Goal: Task Accomplishment & Management: Use online tool/utility

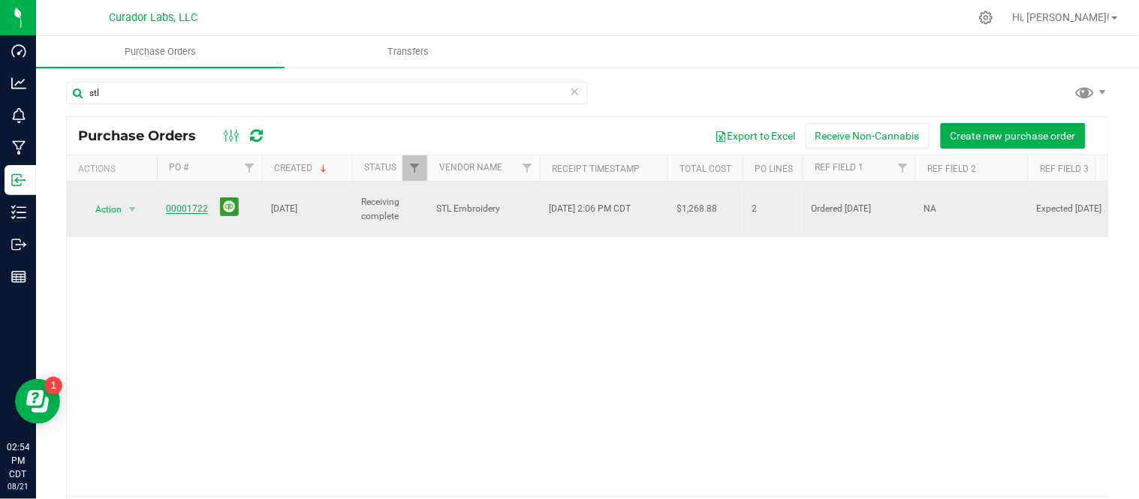
click at [184, 203] on link "00001722" at bounding box center [187, 208] width 42 height 11
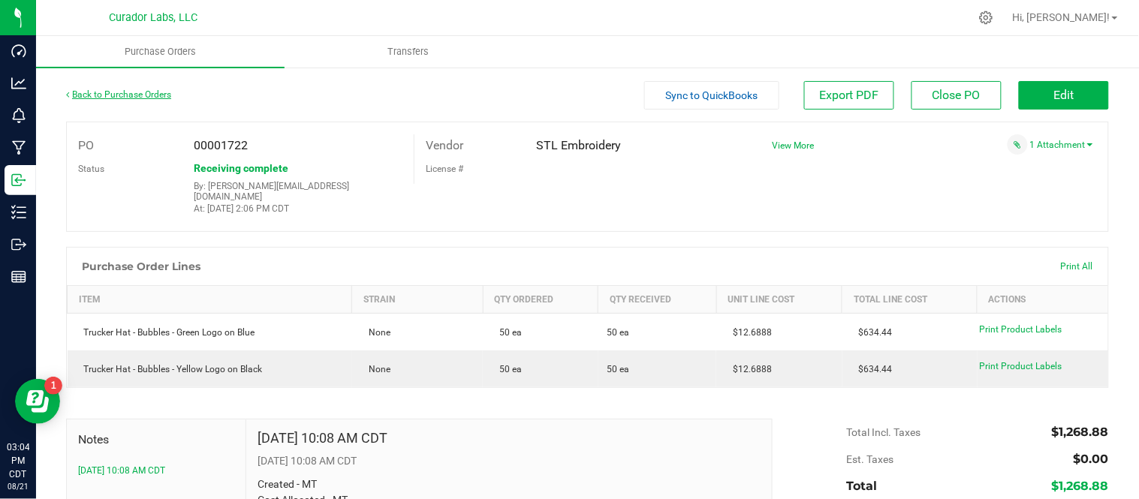
click at [125, 95] on link "Back to Purchase Orders" at bounding box center [118, 94] width 105 height 11
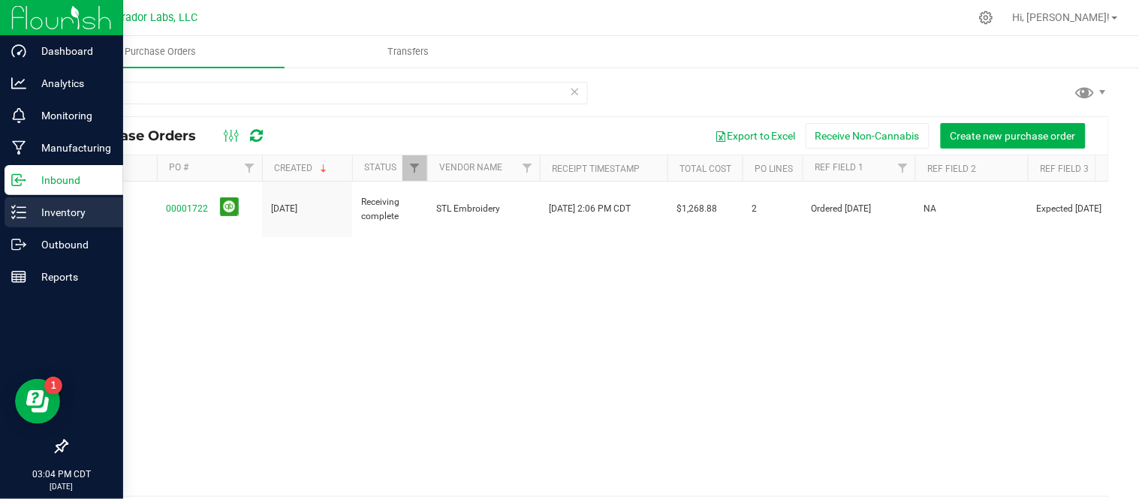
click at [40, 214] on p "Inventory" at bounding box center [71, 212] width 90 height 18
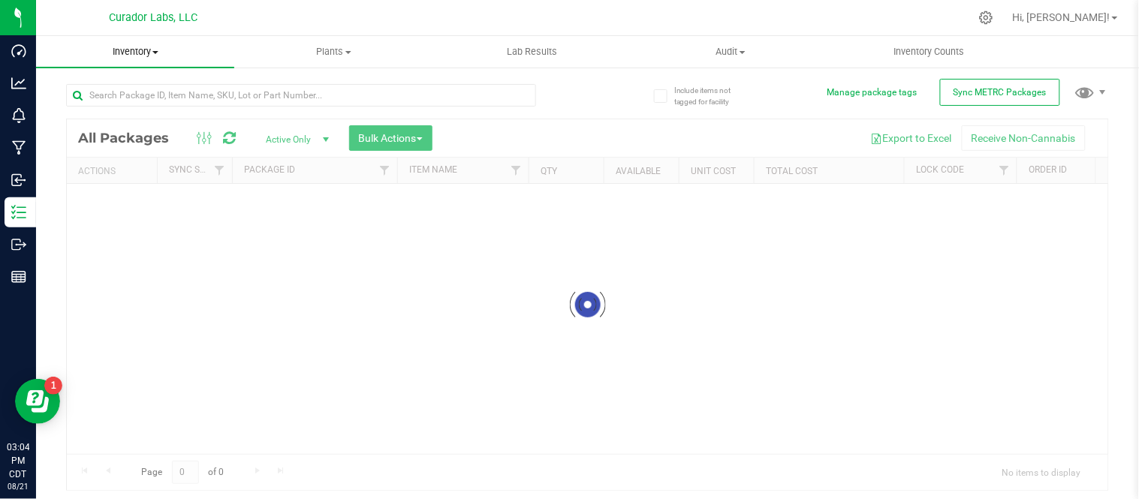
click at [158, 51] on span at bounding box center [155, 52] width 6 height 3
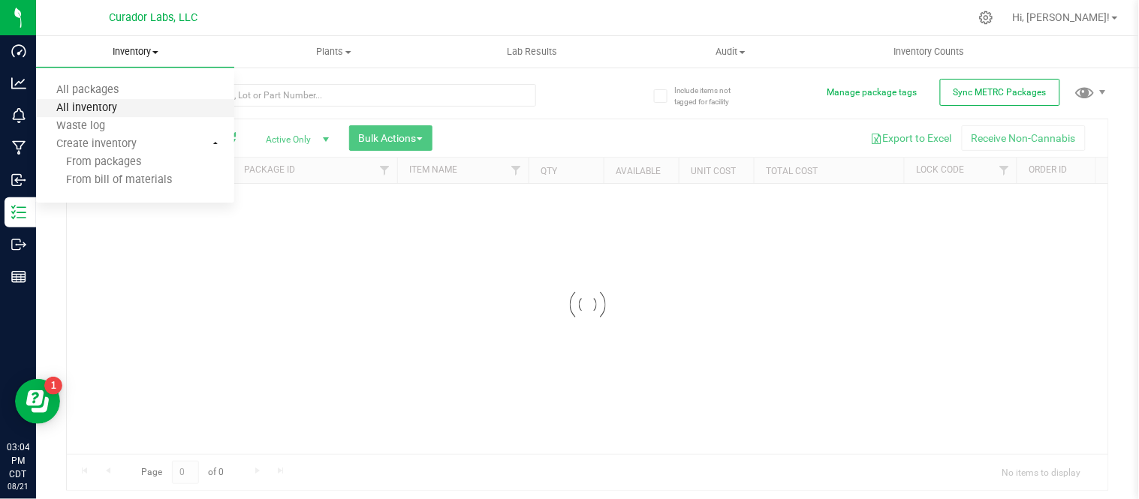
click at [131, 110] on span "All inventory" at bounding box center [86, 108] width 101 height 13
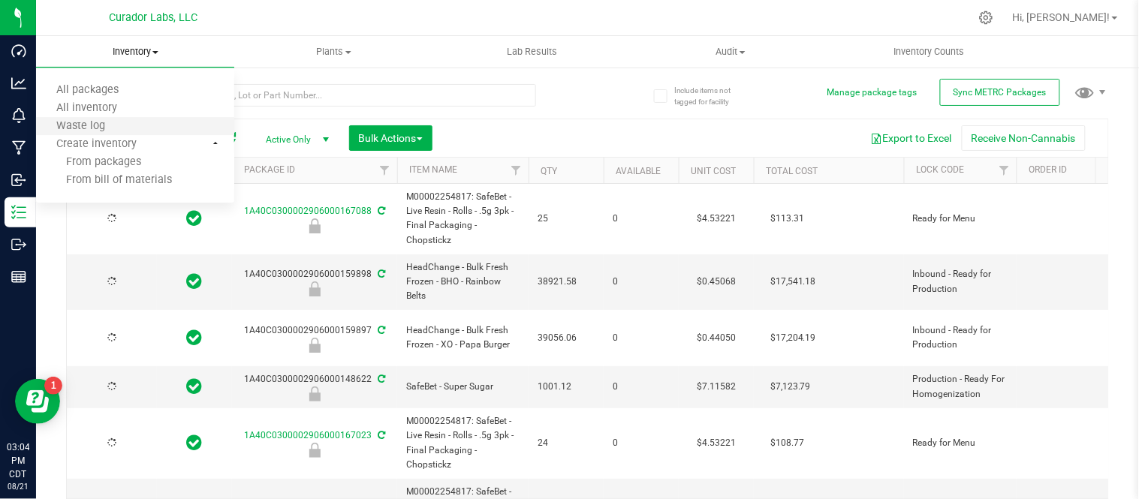
type input "[DATE]"
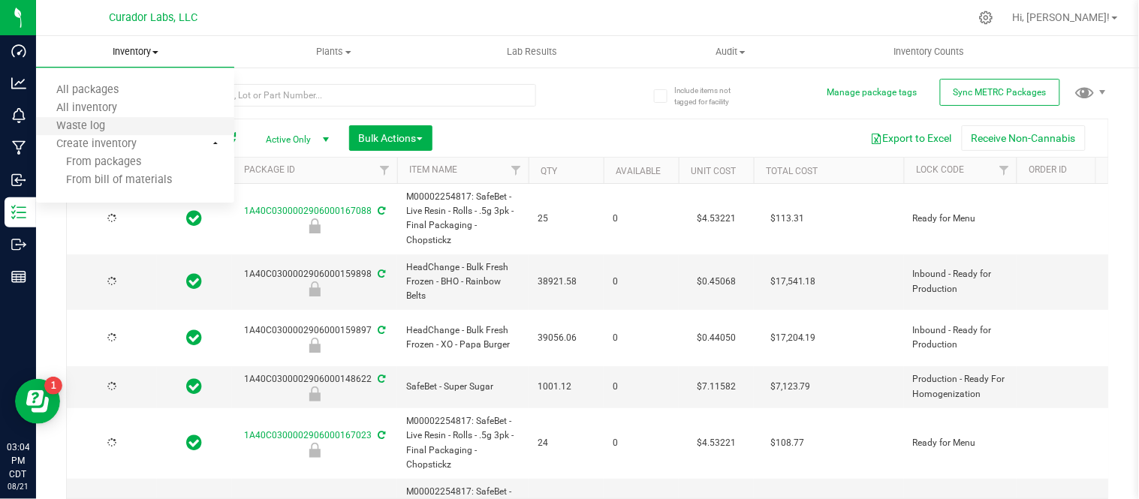
type input "[DATE]"
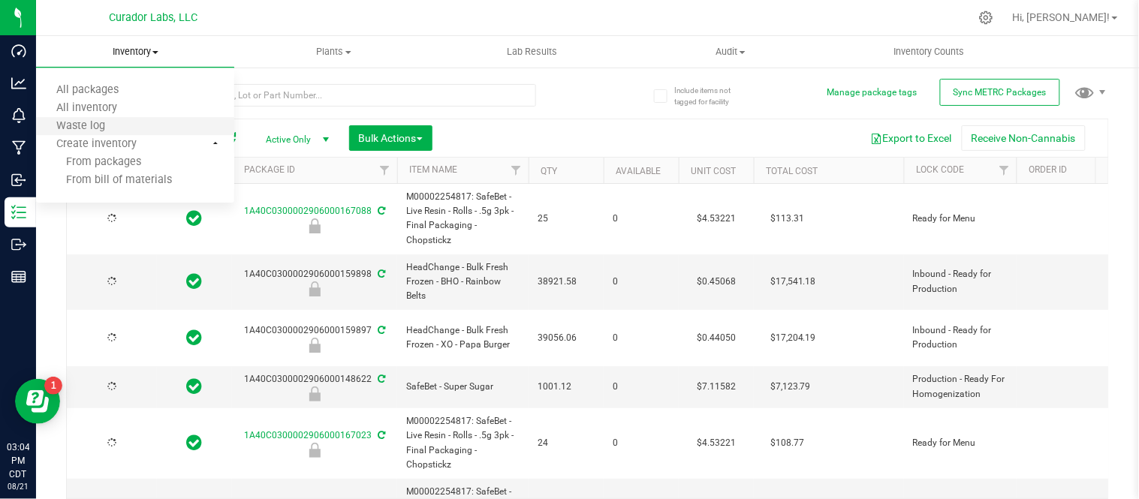
type input "[DATE]"
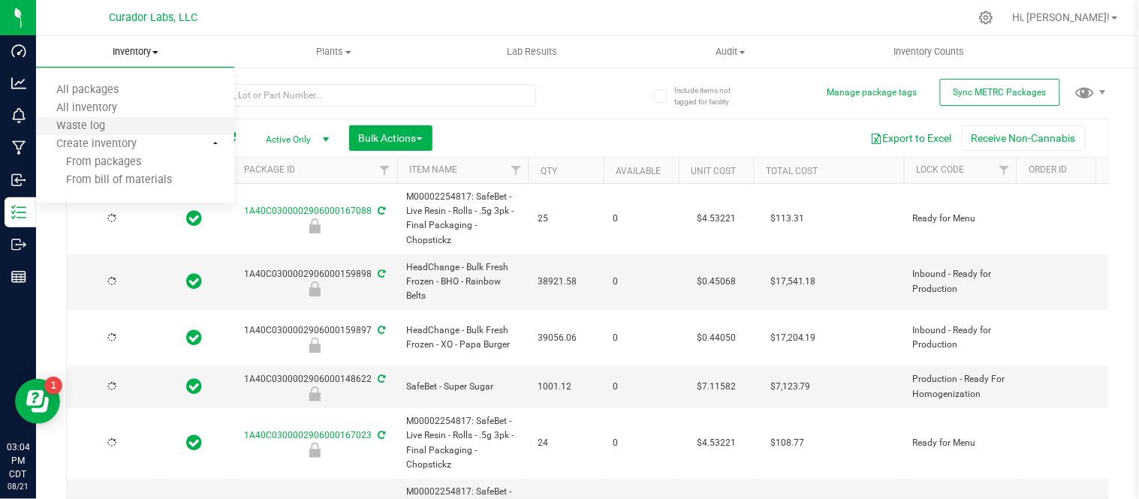
type input "[DATE]"
click at [305, 95] on input "text" at bounding box center [301, 95] width 470 height 23
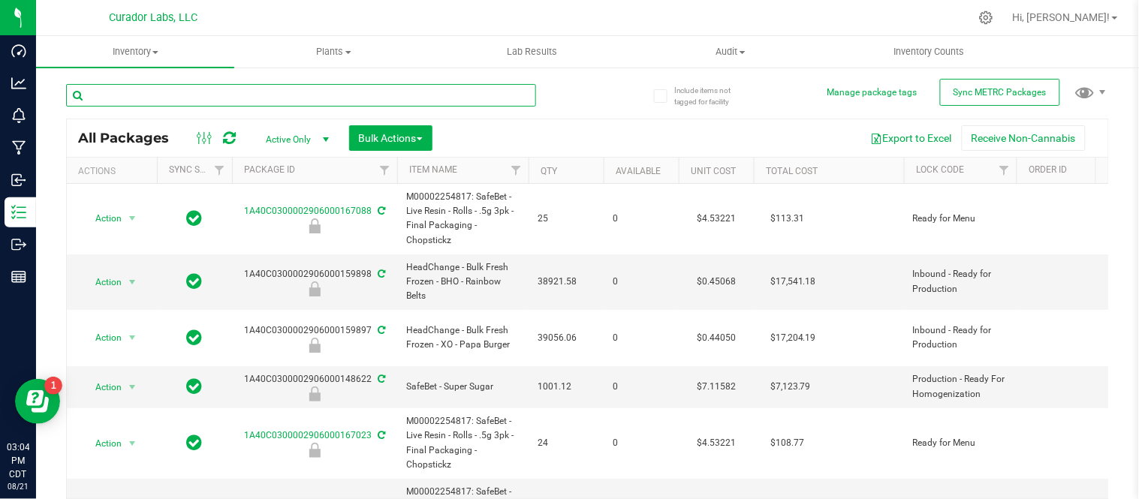
paste input "Labeled Bottle - Safe Bet - .5g Hash Infused Rolls with Warning and White and O…"
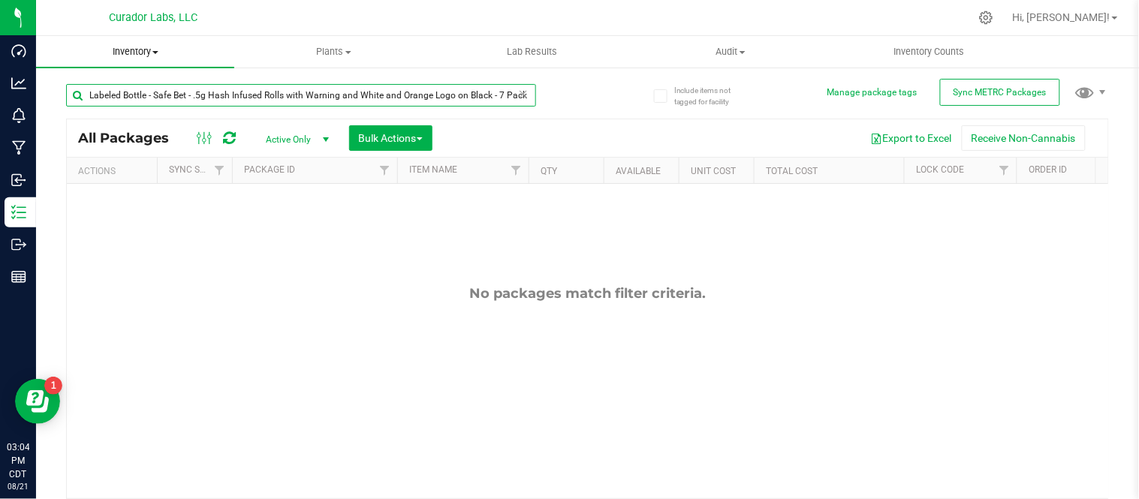
type input "Labeled Bottle - Safe Bet - .5g Hash Infused Rolls with Warning and White and O…"
click at [156, 56] on span "Inventory" at bounding box center [135, 52] width 198 height 14
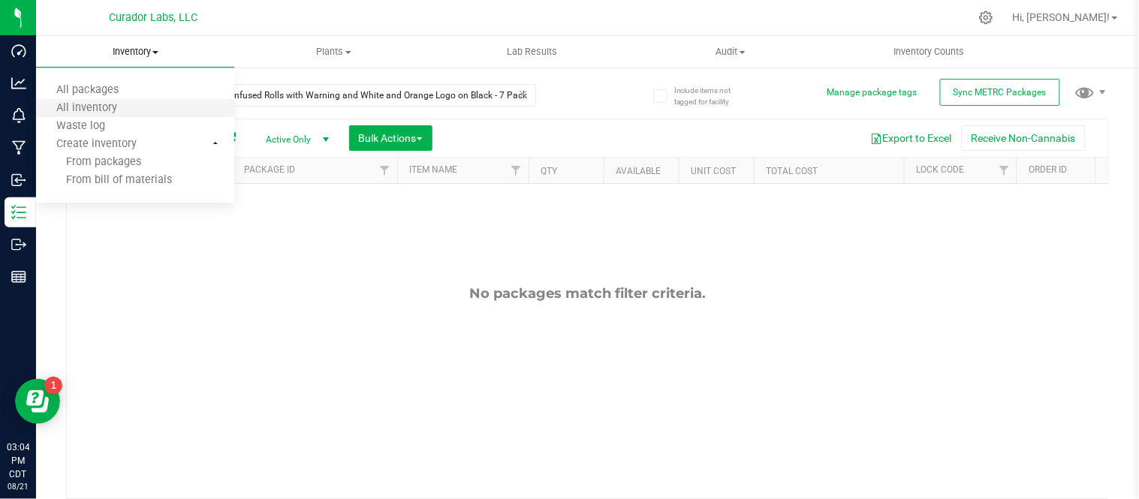
click at [144, 109] on li "All inventory" at bounding box center [135, 109] width 198 height 18
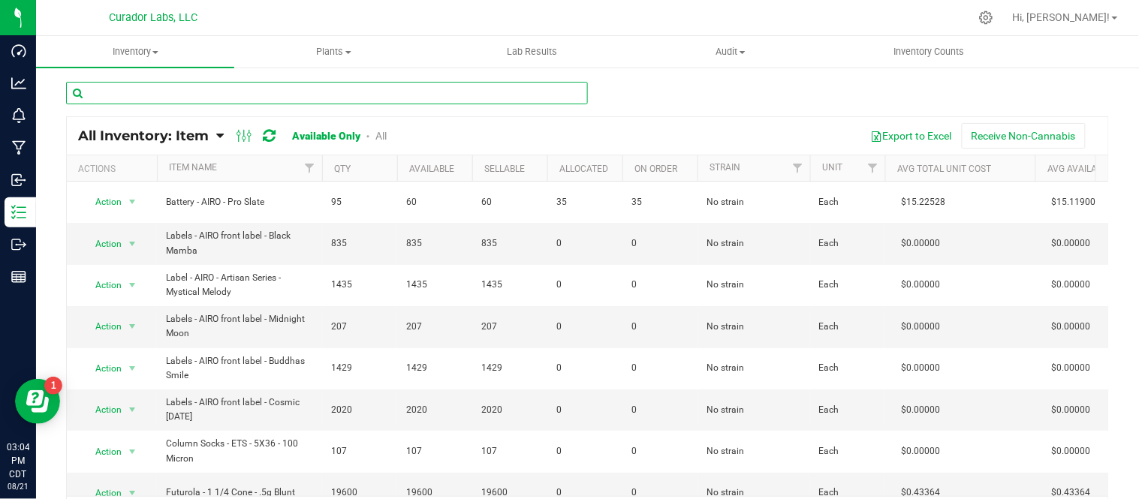
click at [214, 89] on input "text" at bounding box center [327, 93] width 522 height 23
paste input "Labeled Bottle - Safe Bet - .5g Hash Infused Rolls with Warning and White and O…"
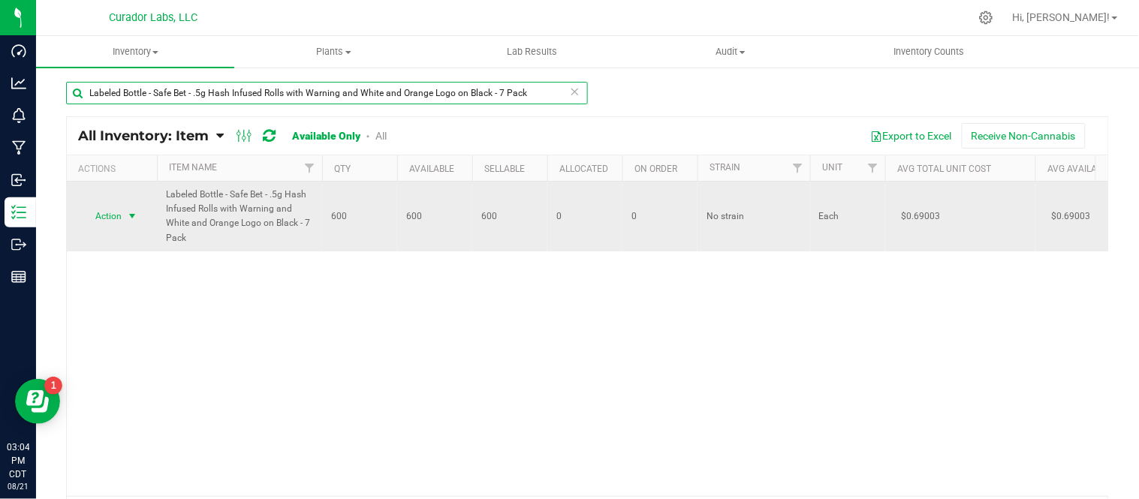
type input "Labeled Bottle - Safe Bet - .5g Hash Infused Rolls with Warning and White and O…"
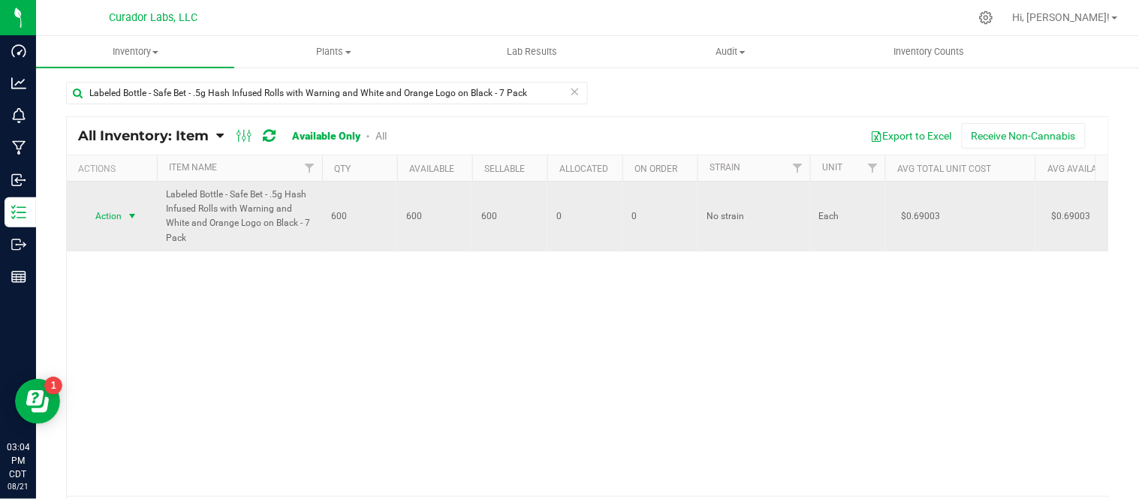
click at [128, 212] on span "select" at bounding box center [132, 216] width 12 height 12
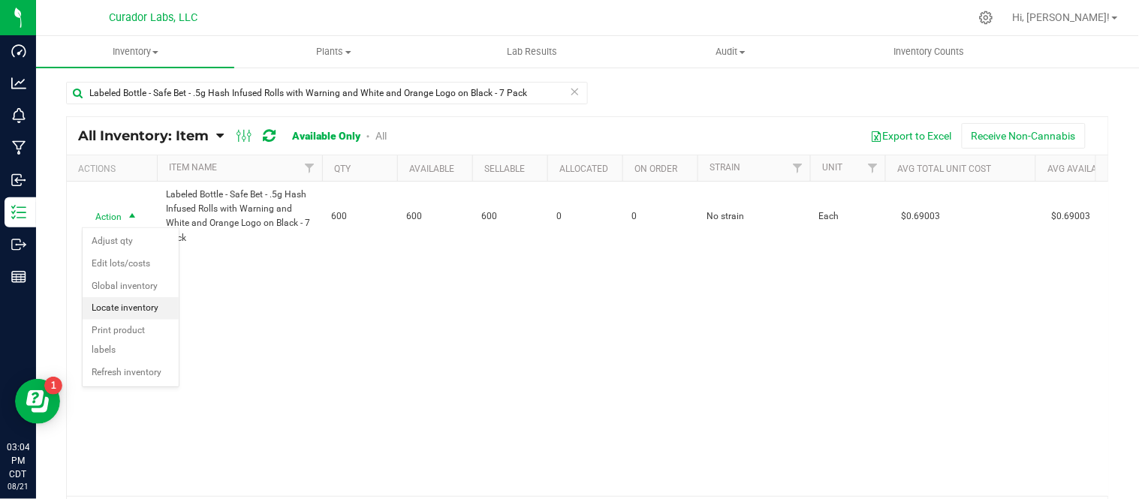
click at [146, 306] on li "Locate inventory" at bounding box center [131, 308] width 96 height 23
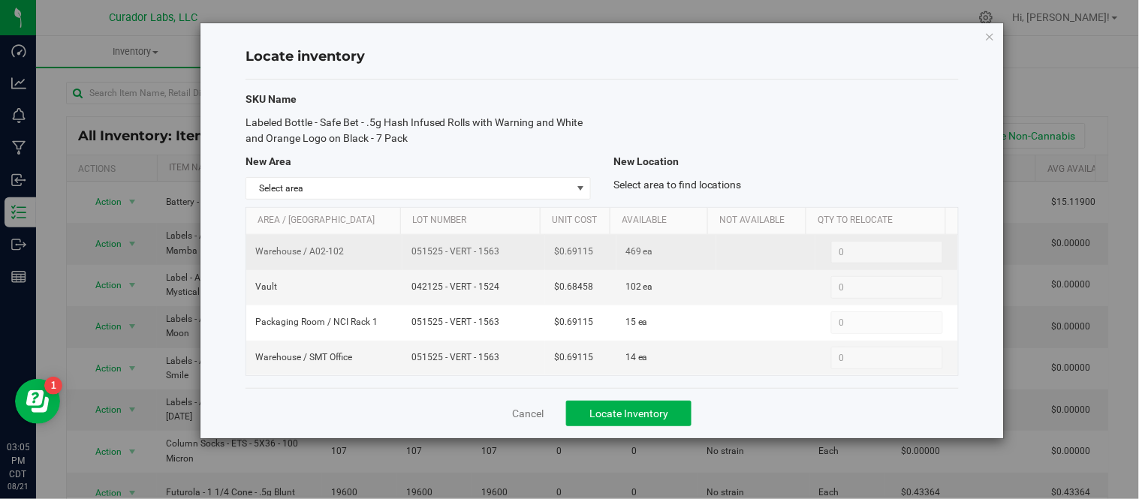
drag, startPoint x: 408, startPoint y: 253, endPoint x: 507, endPoint y: 260, distance: 99.3
click at [507, 260] on td "051525 - VERT - 1563" at bounding box center [473, 252] width 143 height 35
copy span "051525 - VERT - 1563"
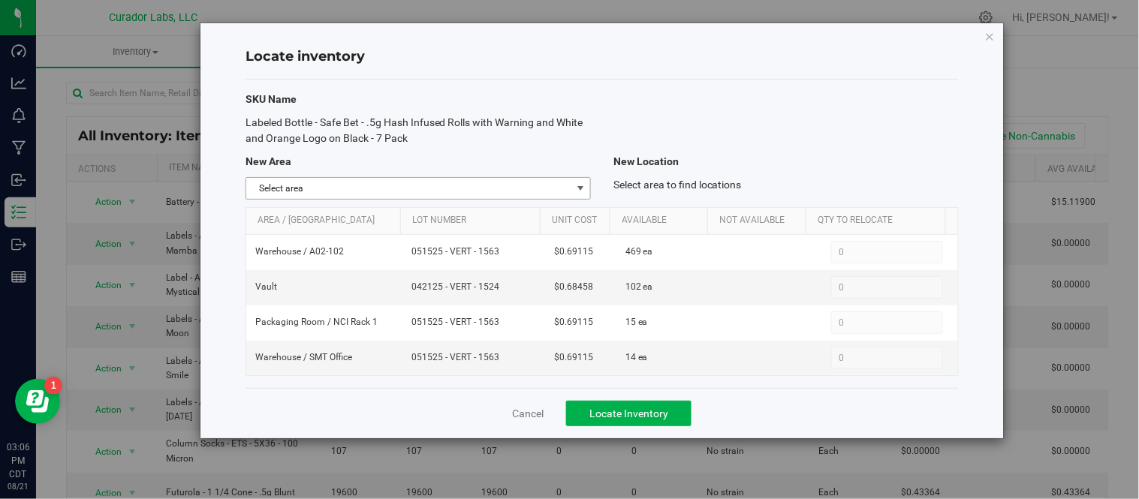
click at [580, 190] on span "select" at bounding box center [580, 188] width 12 height 12
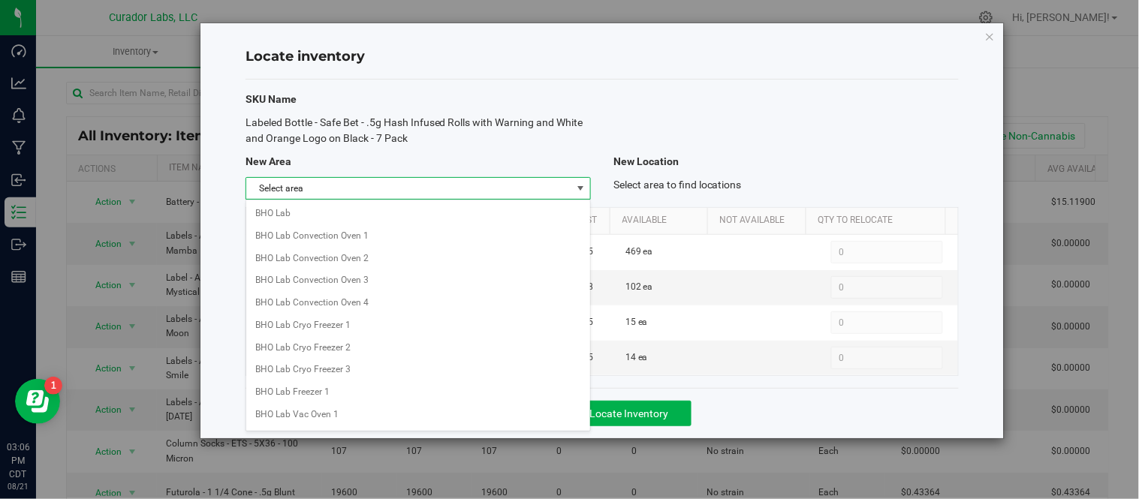
scroll to position [650, 0]
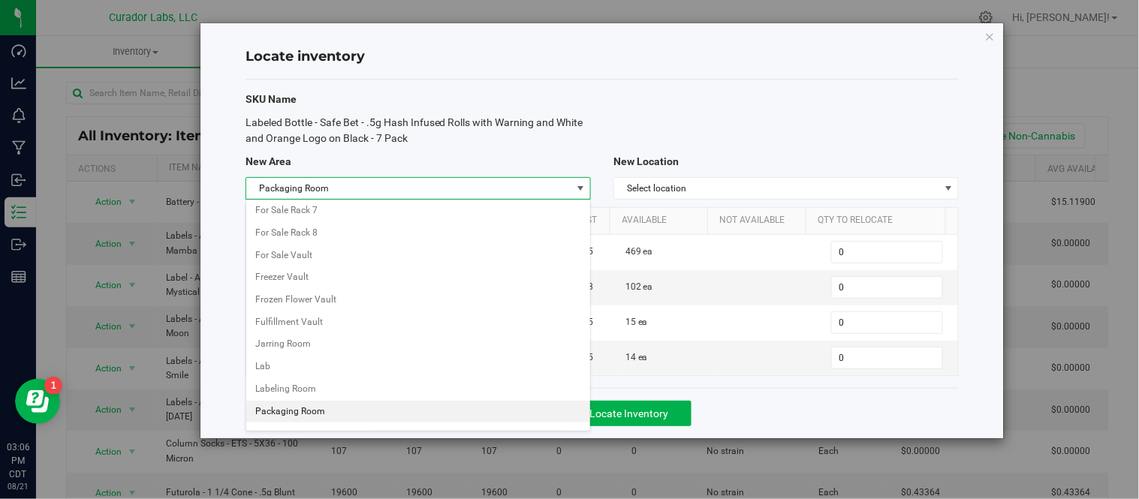
click at [280, 413] on li "Packaging Room" at bounding box center [418, 412] width 344 height 23
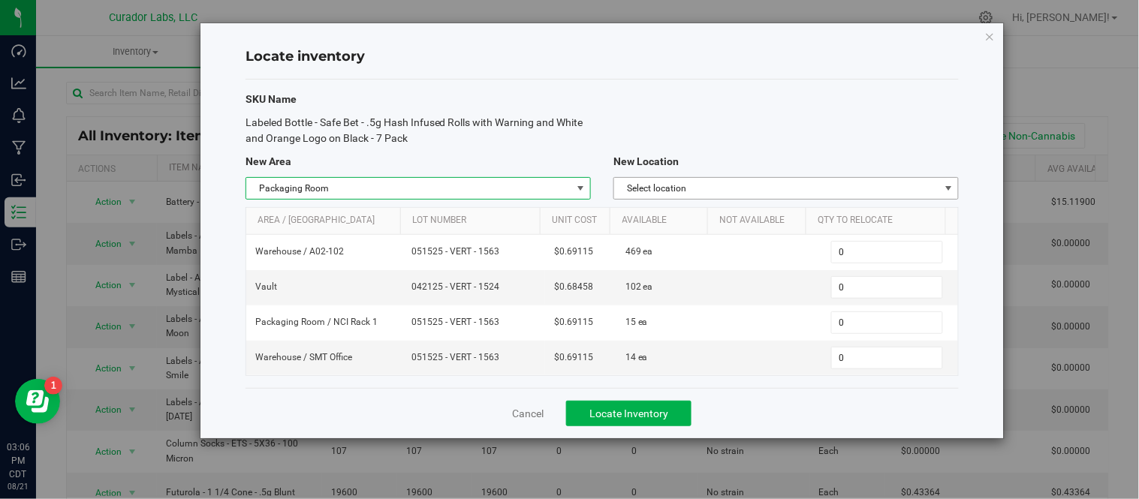
click at [799, 182] on span "Select location" at bounding box center [776, 188] width 325 height 21
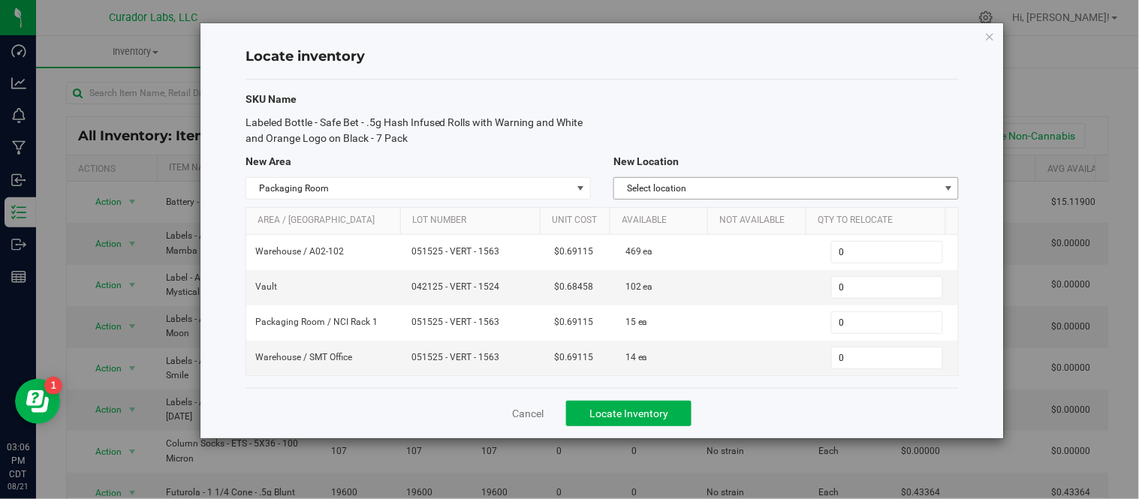
click at [776, 182] on span "Select location" at bounding box center [776, 188] width 325 height 21
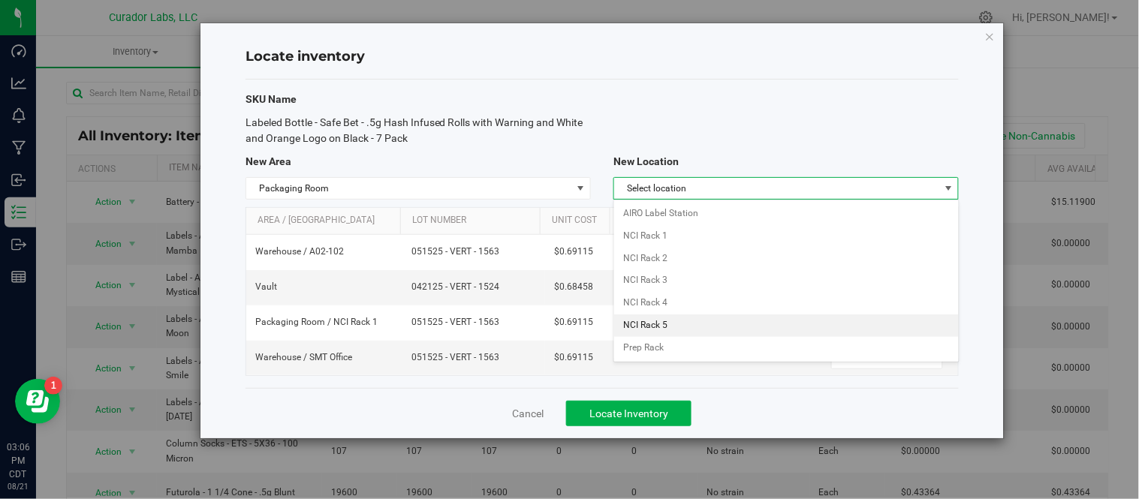
click at [733, 325] on li "NCI Rack 5" at bounding box center [786, 326] width 344 height 23
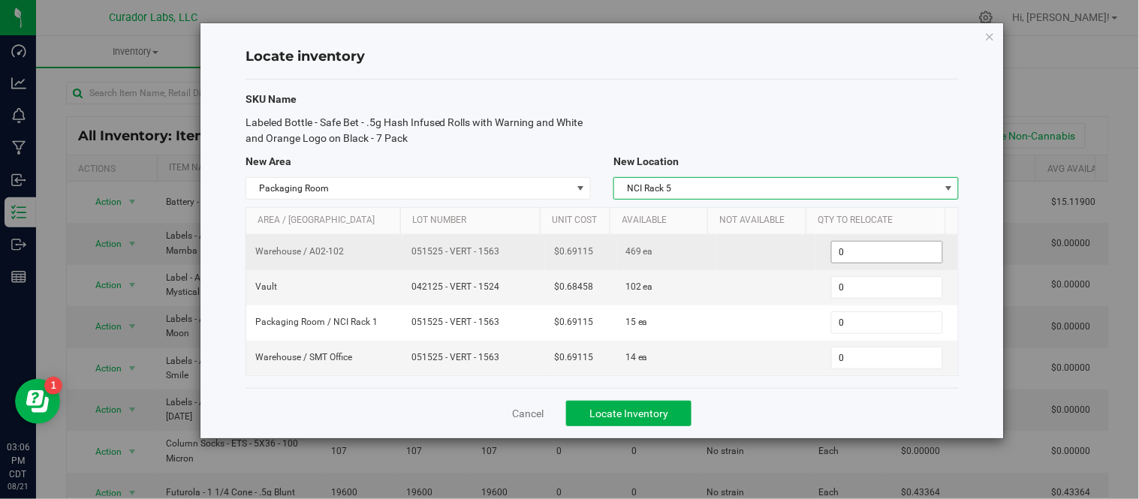
click at [891, 251] on span "0 0" at bounding box center [887, 252] width 112 height 23
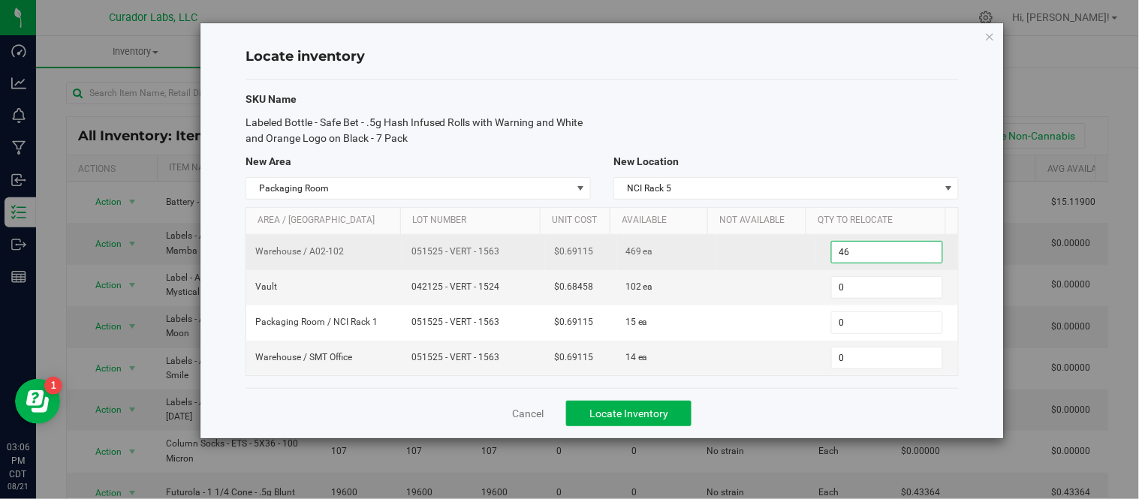
type input "469"
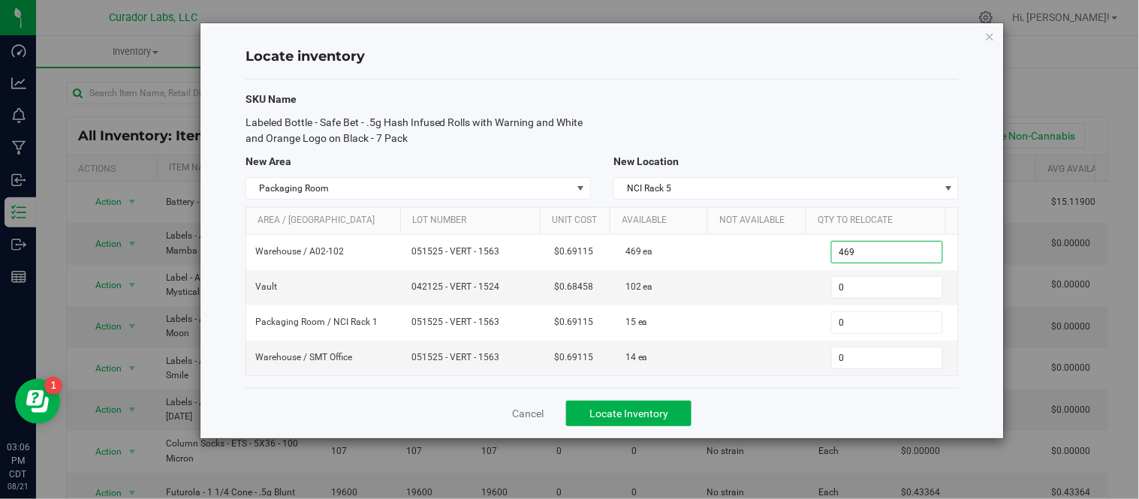
type input "469"
click at [822, 414] on div "Cancel Locate Inventory" at bounding box center [601, 413] width 713 height 50
click at [638, 414] on span "Locate Inventory" at bounding box center [628, 414] width 79 height 12
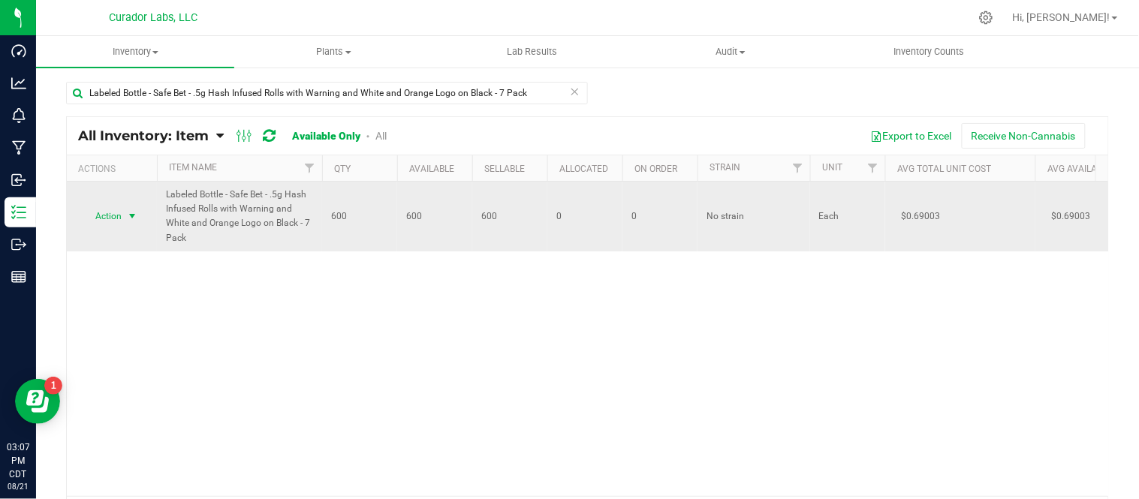
click at [131, 210] on span "select" at bounding box center [132, 216] width 12 height 12
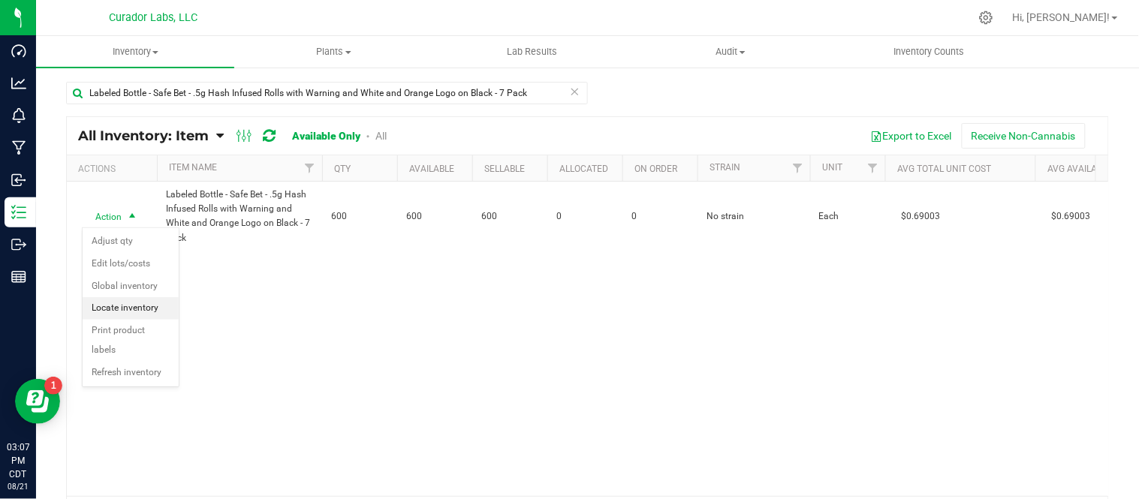
click at [149, 313] on li "Locate inventory" at bounding box center [131, 308] width 96 height 23
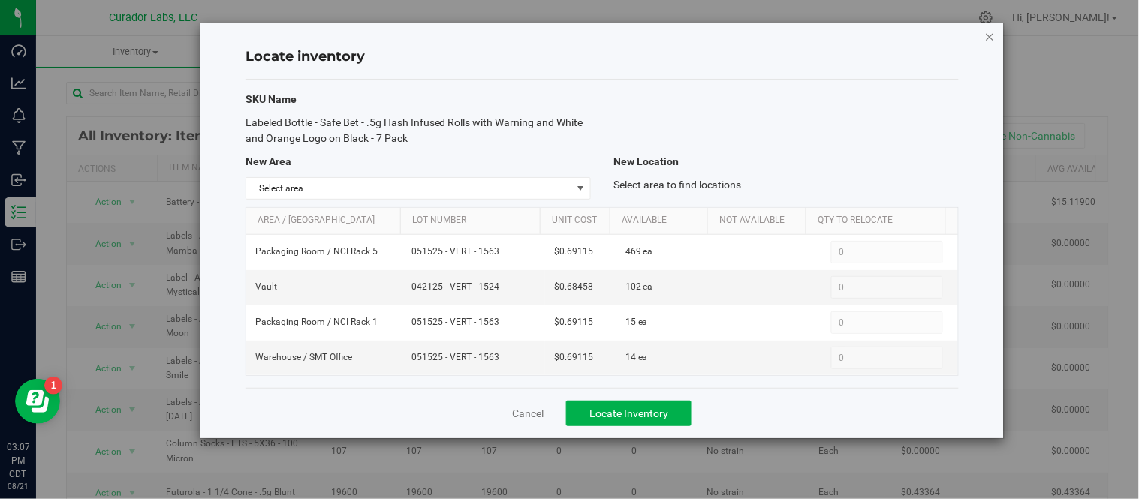
click at [992, 36] on icon "button" at bounding box center [990, 36] width 11 height 18
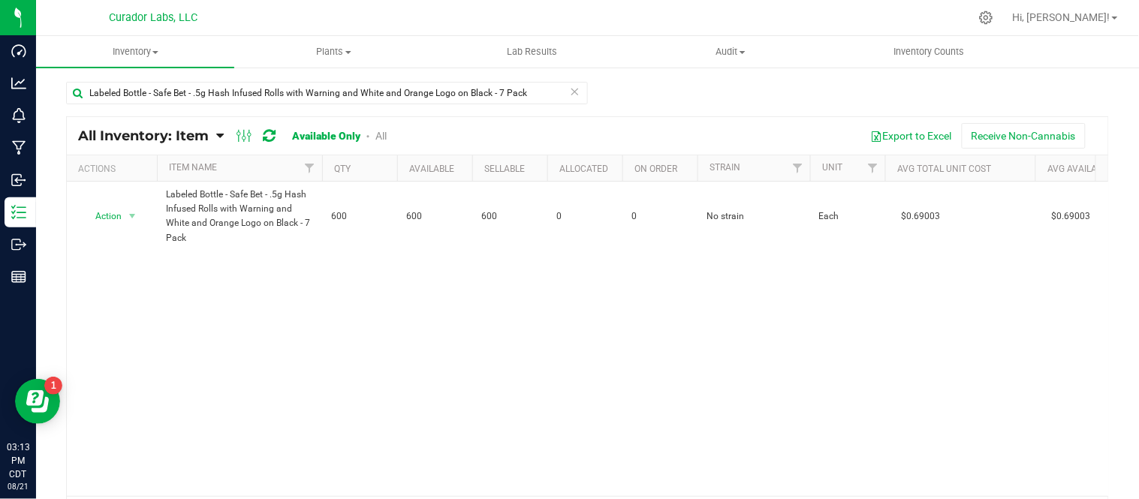
click at [570, 91] on icon at bounding box center [575, 91] width 11 height 18
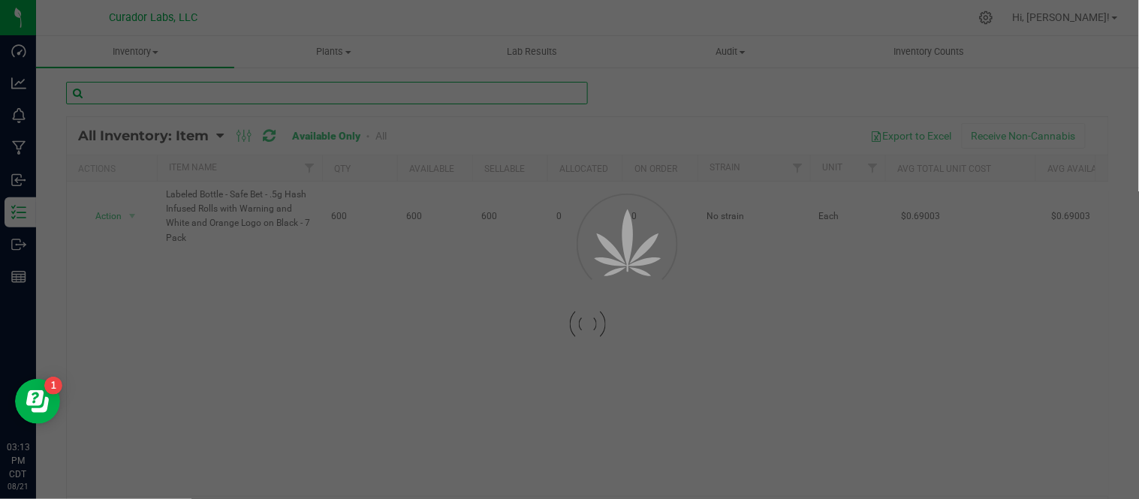
click at [401, 91] on input "text" at bounding box center [327, 93] width 522 height 23
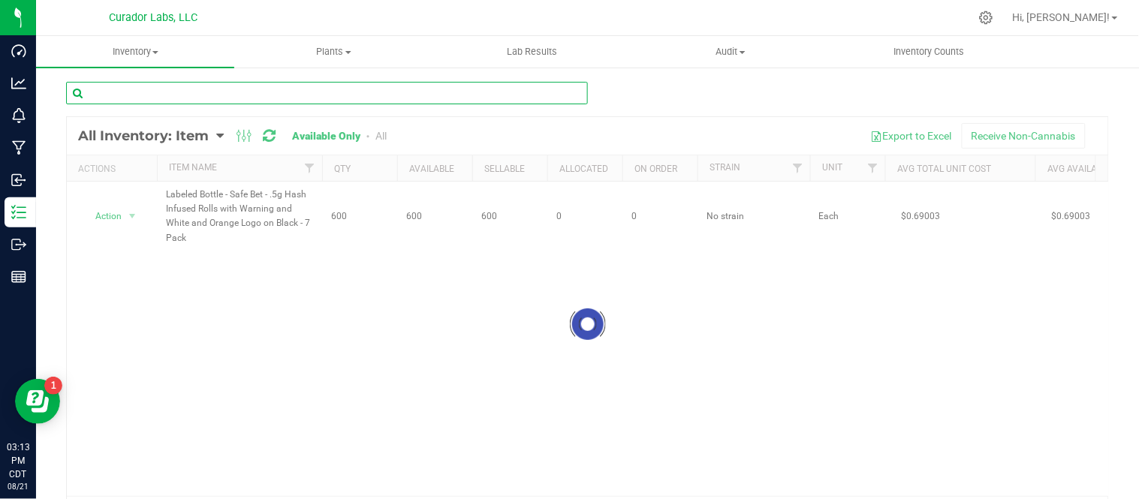
paste input "Label - Safe Bet - Hash Infused 1G Blunt QR THC M Diamond on Black - 2.3x3.5"
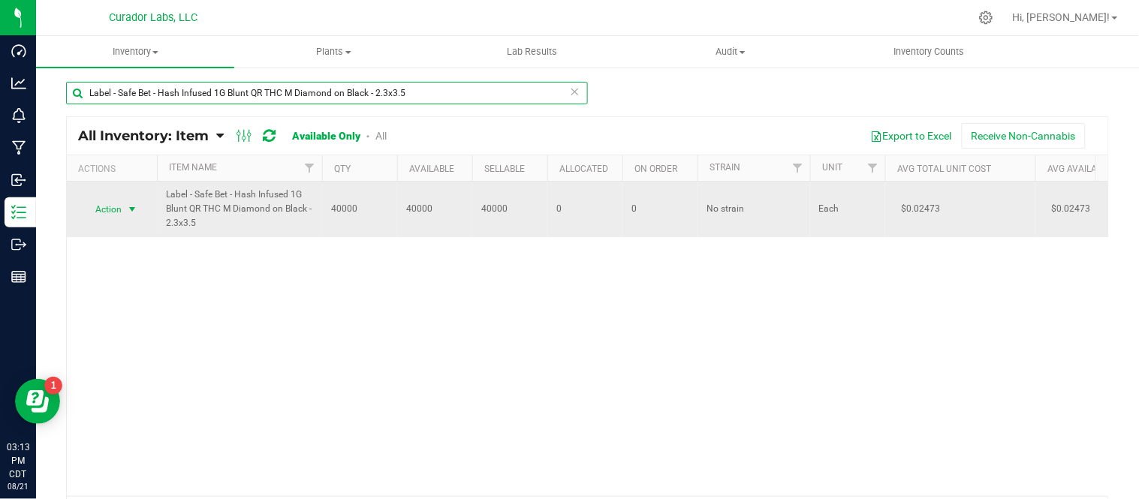
type input "Label - Safe Bet - Hash Infused 1G Blunt QR THC M Diamond on Black - 2.3x3.5"
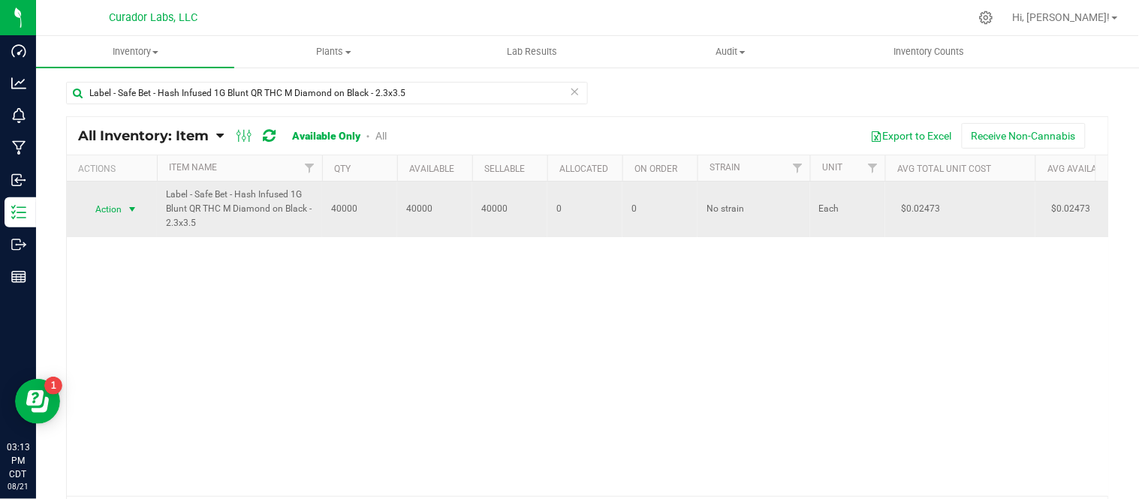
click at [131, 210] on span "select" at bounding box center [132, 209] width 12 height 12
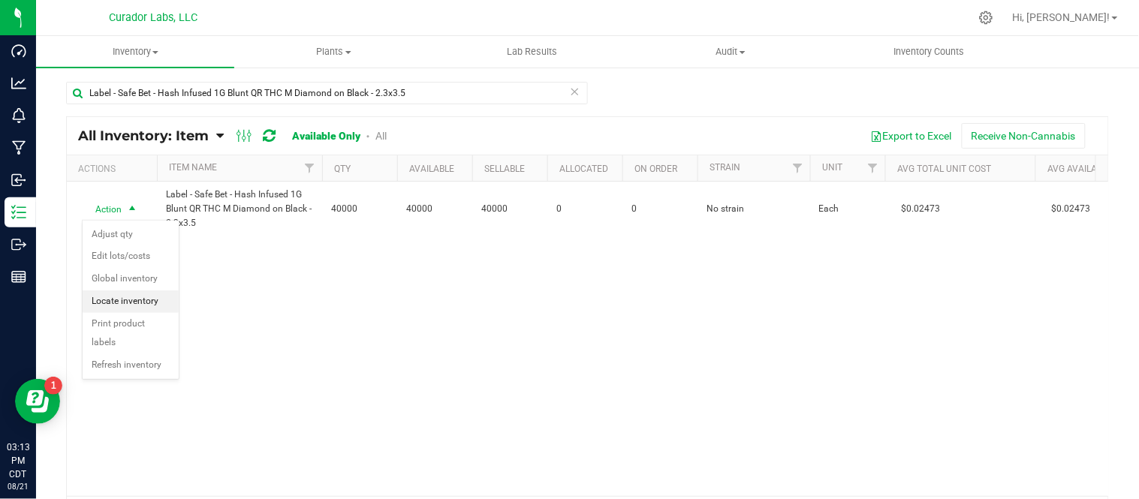
click at [134, 306] on li "Locate inventory" at bounding box center [131, 302] width 96 height 23
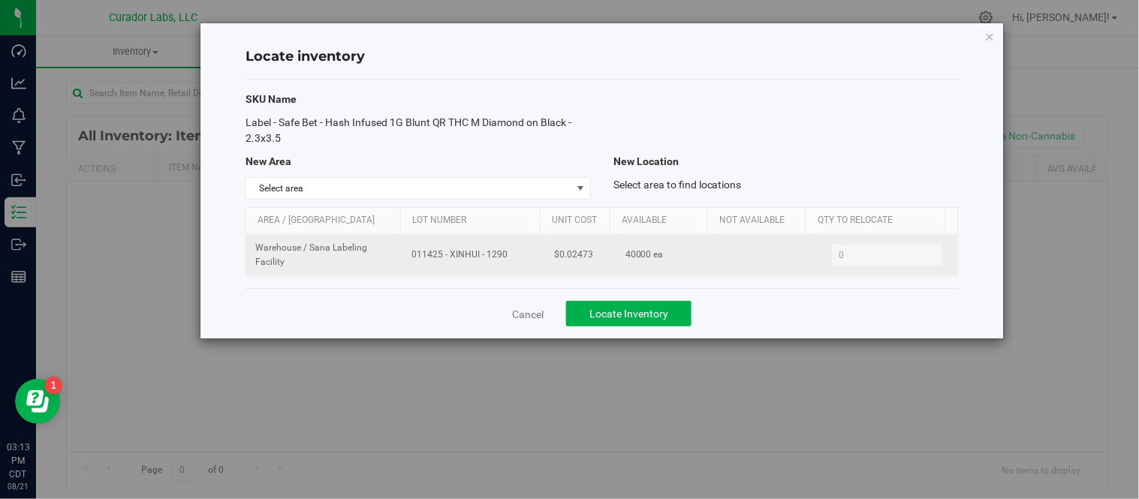
drag, startPoint x: 408, startPoint y: 256, endPoint x: 488, endPoint y: 259, distance: 80.4
click at [514, 263] on td "011425 - XINHUI - 1290" at bounding box center [473, 255] width 143 height 41
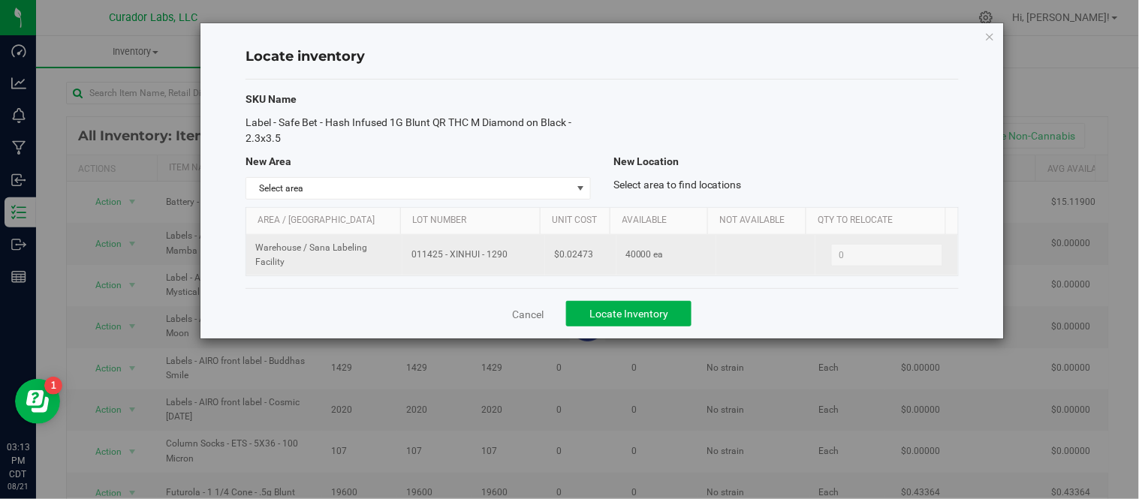
copy span "011425 - XINHUI - 1290"
drag, startPoint x: 553, startPoint y: 257, endPoint x: 597, endPoint y: 263, distance: 44.0
click at [597, 263] on td "$0.02473" at bounding box center [580, 255] width 71 height 41
copy span "0.02473"
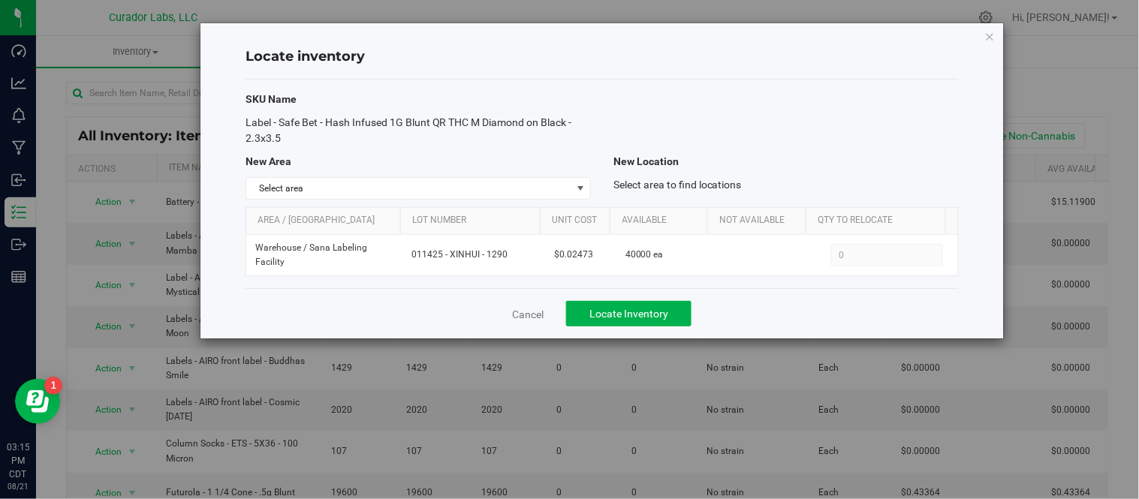
click at [983, 34] on div "Locate inventory SKU Name Label - Safe Bet - Hash Infused 1G Blunt QR THC M Dia…" at bounding box center [601, 180] width 803 height 315
click at [994, 36] on icon "button" at bounding box center [990, 36] width 11 height 18
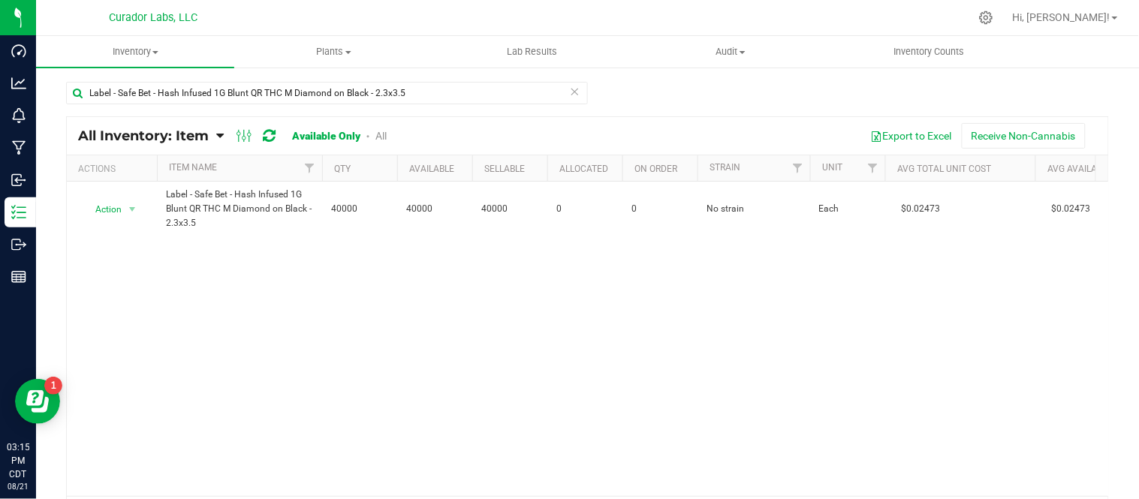
click at [571, 92] on icon at bounding box center [575, 91] width 11 height 18
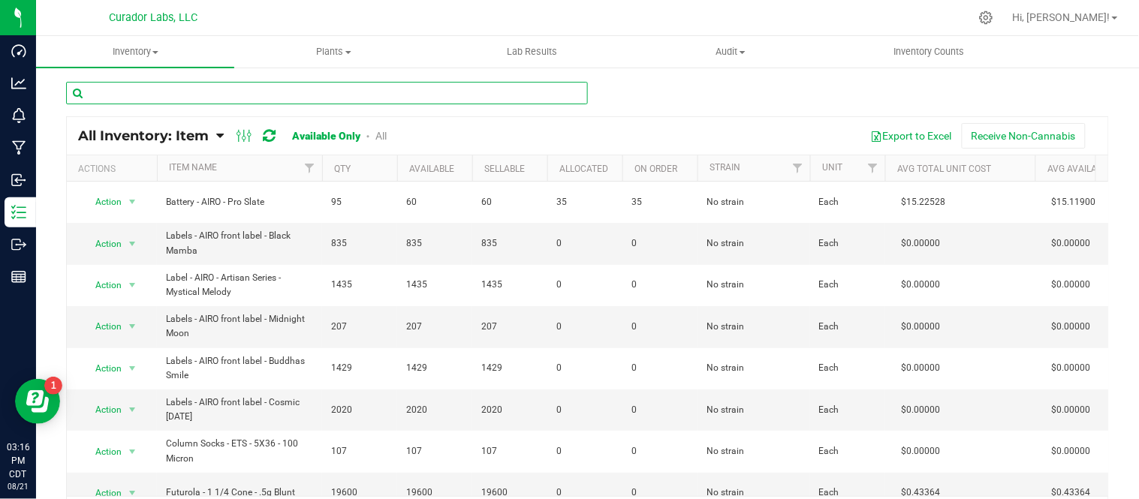
click at [329, 93] on input "text" at bounding box center [327, 93] width 522 height 23
paste input "Label - Safe Bet - Infused Rolls 0.5g 3pk with Warning Orange on Black - 70x58mm"
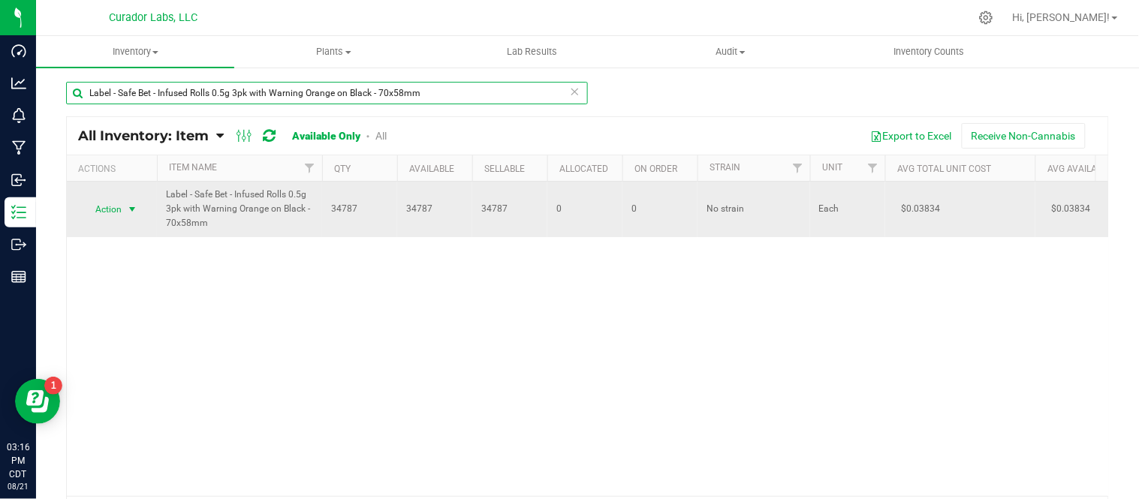
type input "Label - Safe Bet - Infused Rolls 0.5g 3pk with Warning Orange on Black - 70x58mm"
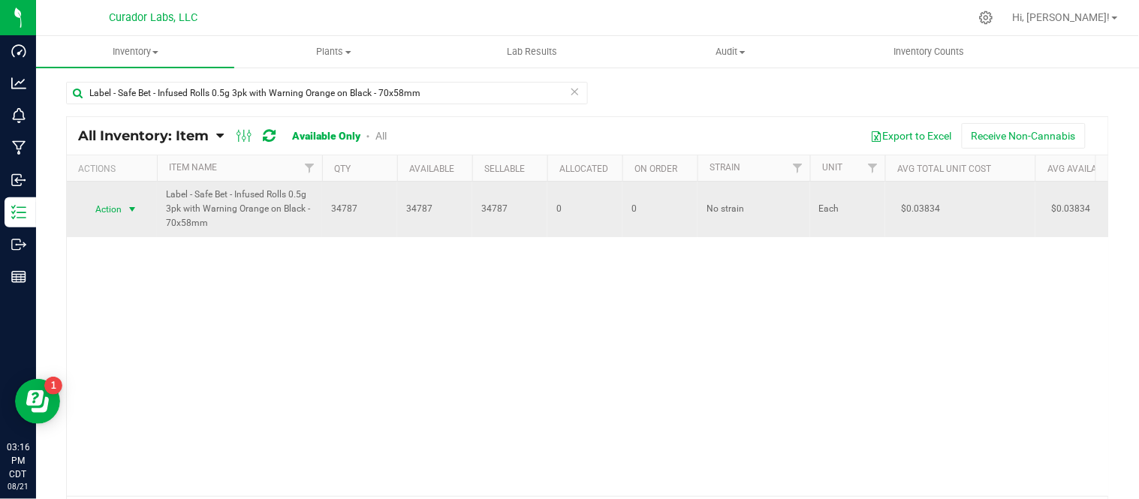
click at [137, 207] on span "select" at bounding box center [132, 209] width 12 height 12
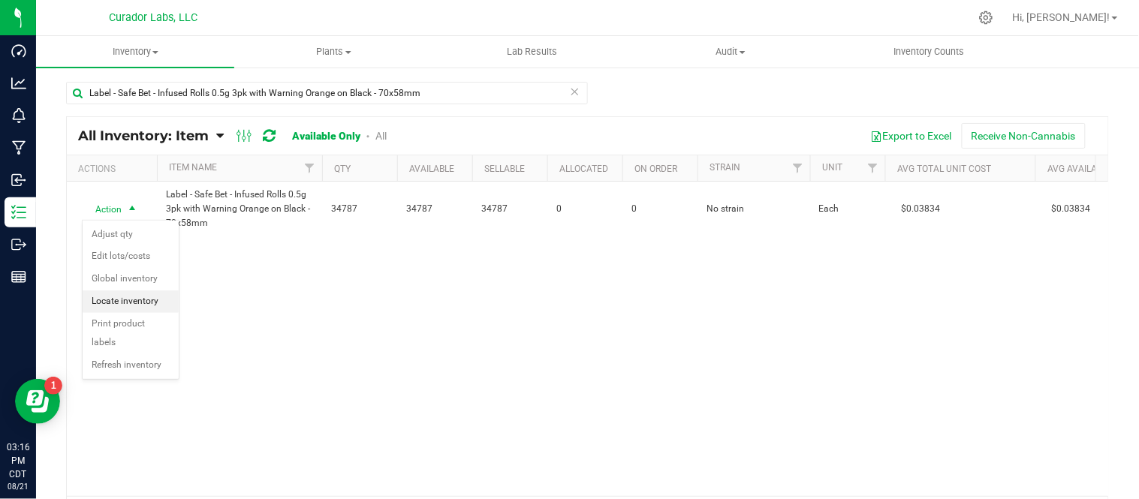
click at [137, 301] on li "Locate inventory" at bounding box center [131, 302] width 96 height 23
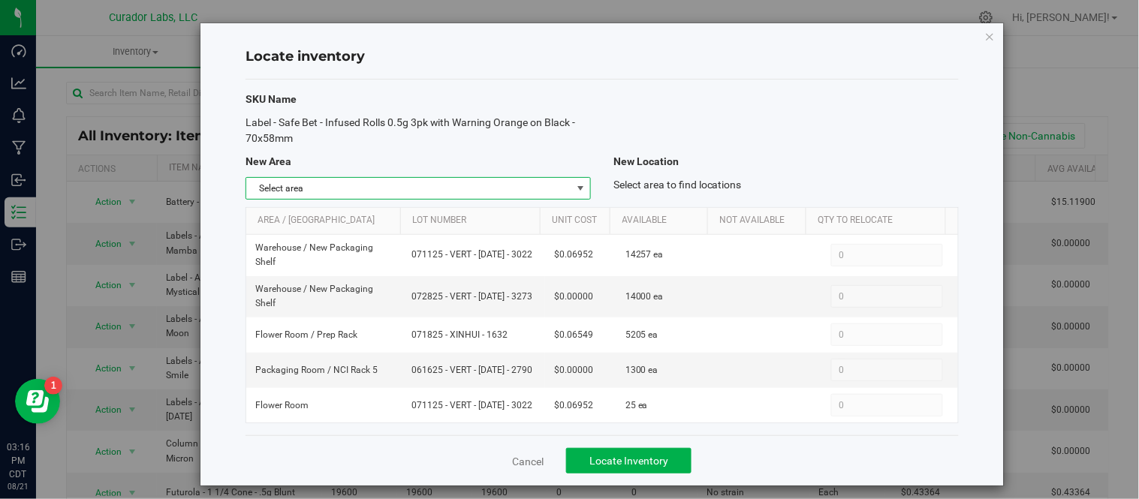
click at [583, 185] on span "select" at bounding box center [580, 188] width 19 height 21
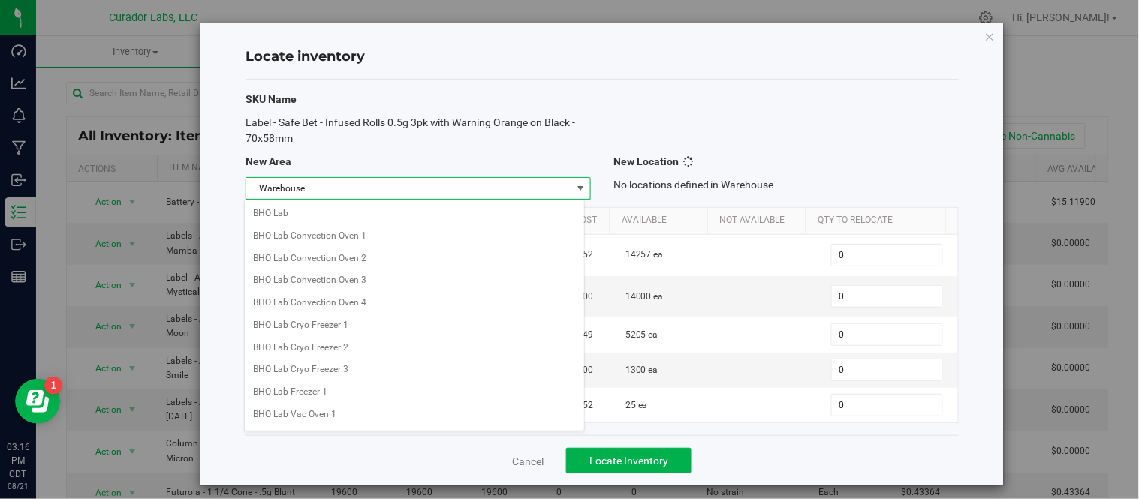
scroll to position [1190, 0]
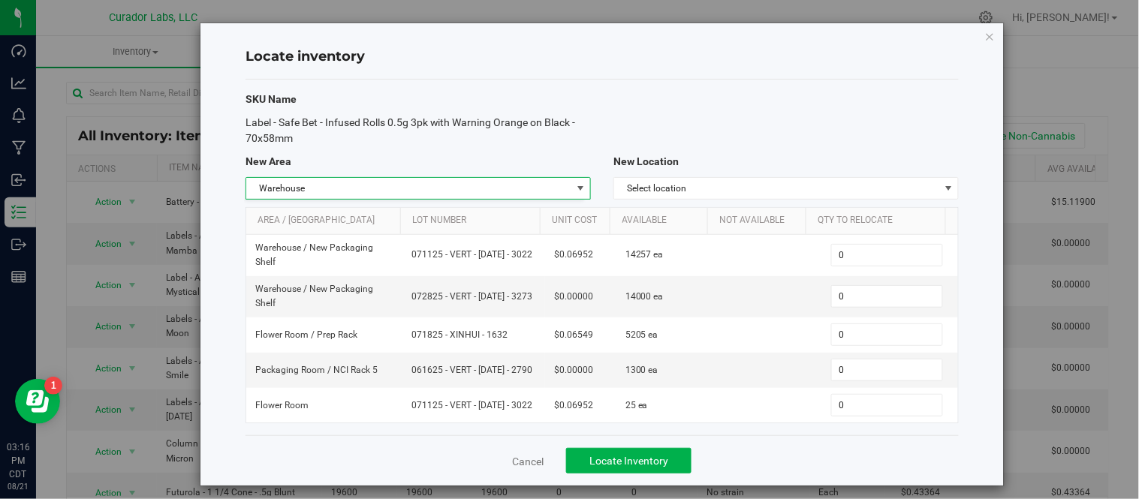
click at [707, 121] on div "Label - Safe Bet - Infused Rolls 0.5g 3pk with Warning Orange on Black - 70x58mm" at bounding box center [602, 131] width 736 height 32
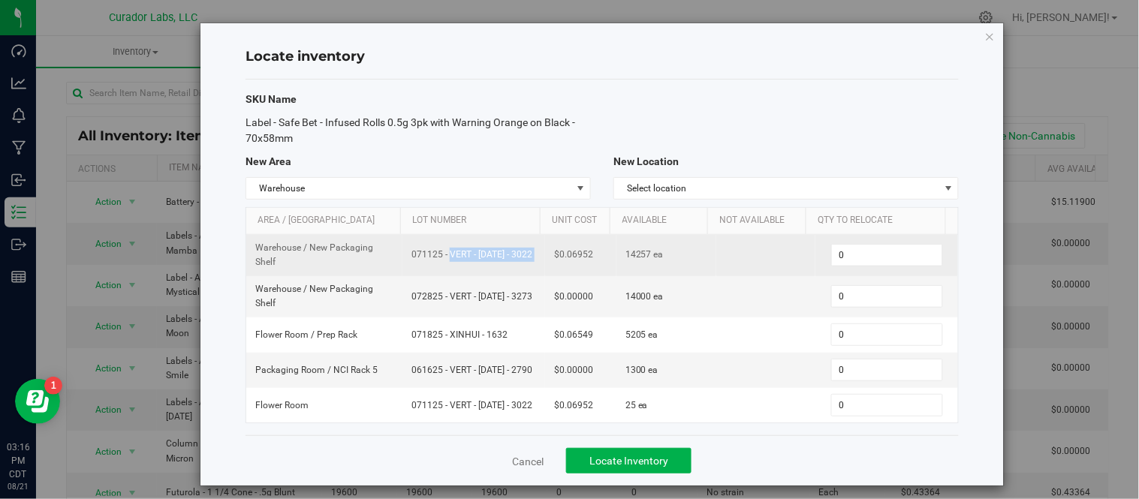
drag, startPoint x: 404, startPoint y: 256, endPoint x: 534, endPoint y: 258, distance: 129.9
click at [534, 258] on tr "Warehouse / New Packaging Shelf 071125 - VERT - [DATE] - 3022 $0.06952 14257 ea…" at bounding box center [602, 255] width 712 height 41
copy td "071125 - VERT - [DATE] - 3022"
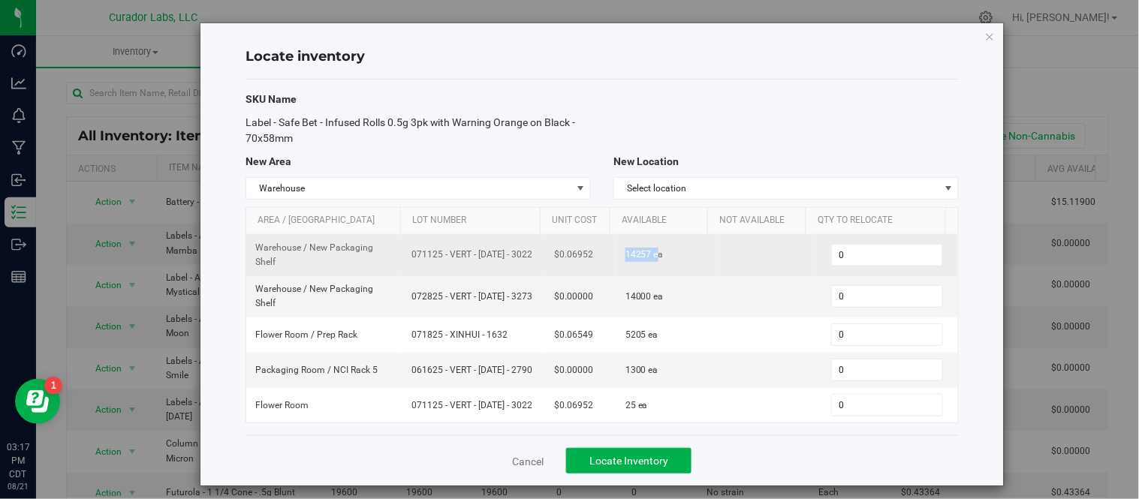
drag, startPoint x: 610, startPoint y: 256, endPoint x: 640, endPoint y: 263, distance: 30.8
click at [643, 263] on td "14257 ea" at bounding box center [666, 255] width 100 height 41
click at [631, 260] on span "14257 ea" at bounding box center [644, 255] width 38 height 14
drag, startPoint x: 613, startPoint y: 257, endPoint x: 639, endPoint y: 259, distance: 25.6
click at [639, 259] on span "14257 ea" at bounding box center [644, 255] width 38 height 14
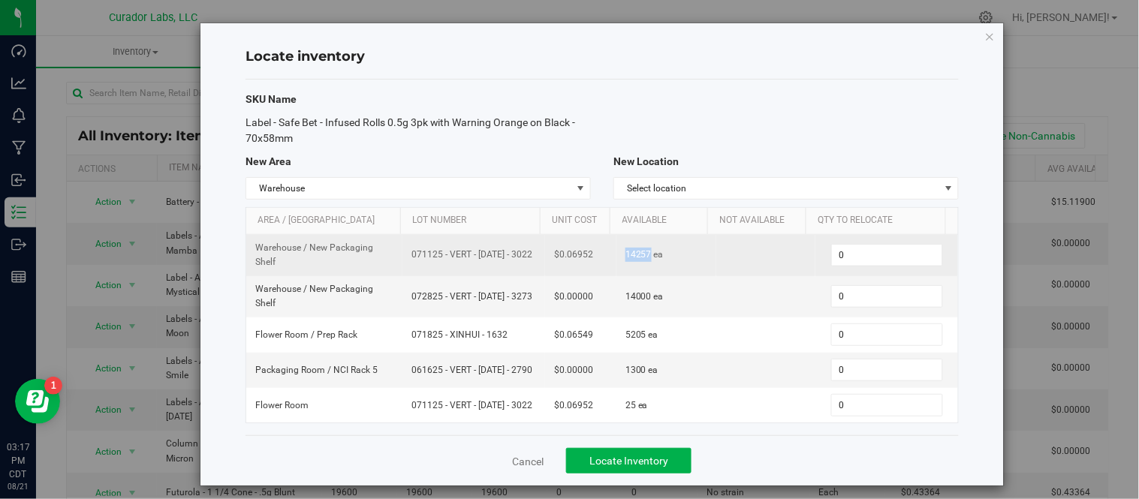
copy span "14257"
drag, startPoint x: 549, startPoint y: 257, endPoint x: 587, endPoint y: 255, distance: 38.4
click at [587, 255] on td "$0.06952" at bounding box center [580, 255] width 71 height 41
copy span "0.06952"
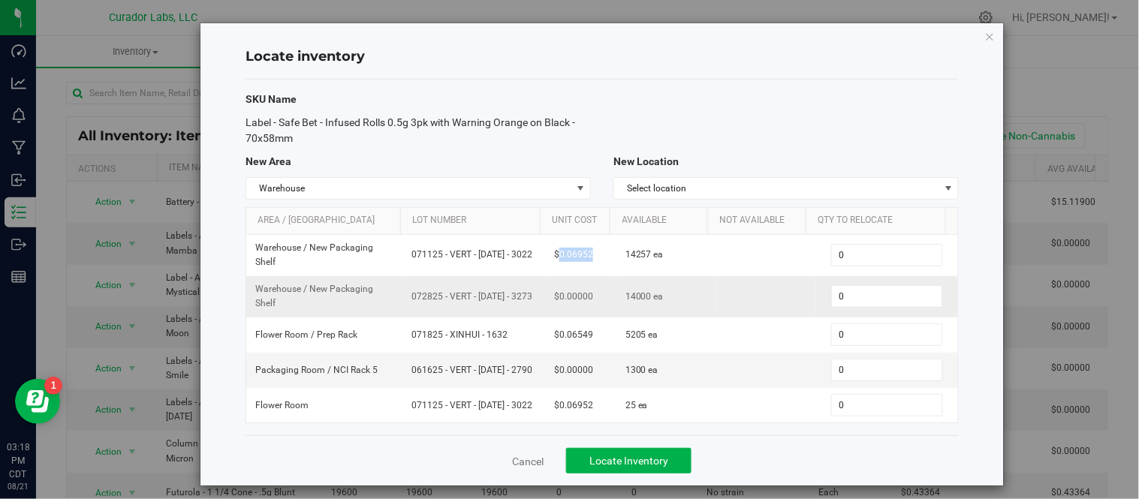
drag, startPoint x: 403, startPoint y: 300, endPoint x: 516, endPoint y: 305, distance: 112.7
click at [516, 305] on td "072825 - VERT - [DATE] - 3273" at bounding box center [473, 296] width 143 height 41
copy span "072825 - VERT - [DATE] - 3273"
drag, startPoint x: 618, startPoint y: 298, endPoint x: 636, endPoint y: 303, distance: 18.8
click at [636, 303] on span "14000 ea" at bounding box center [644, 297] width 38 height 14
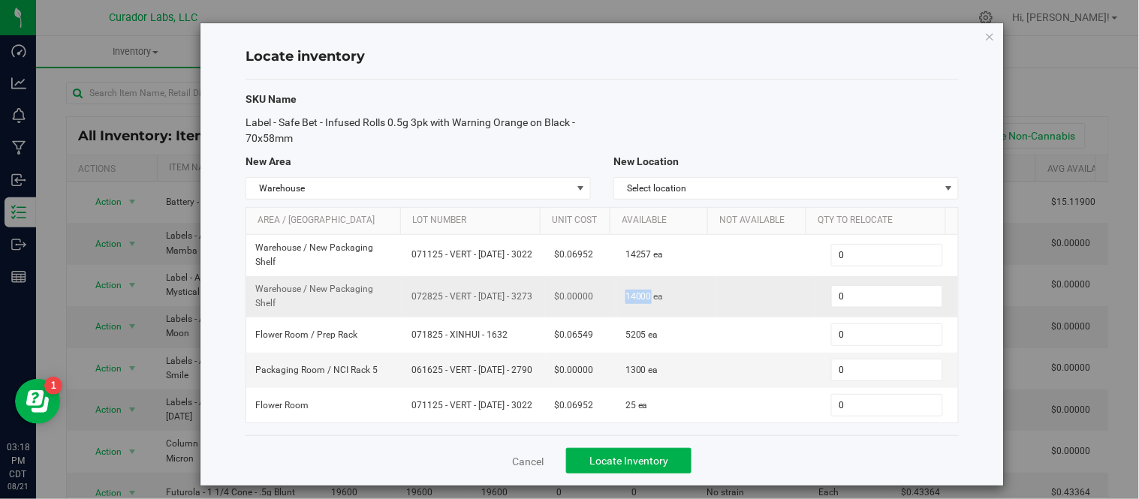
copy span "14000"
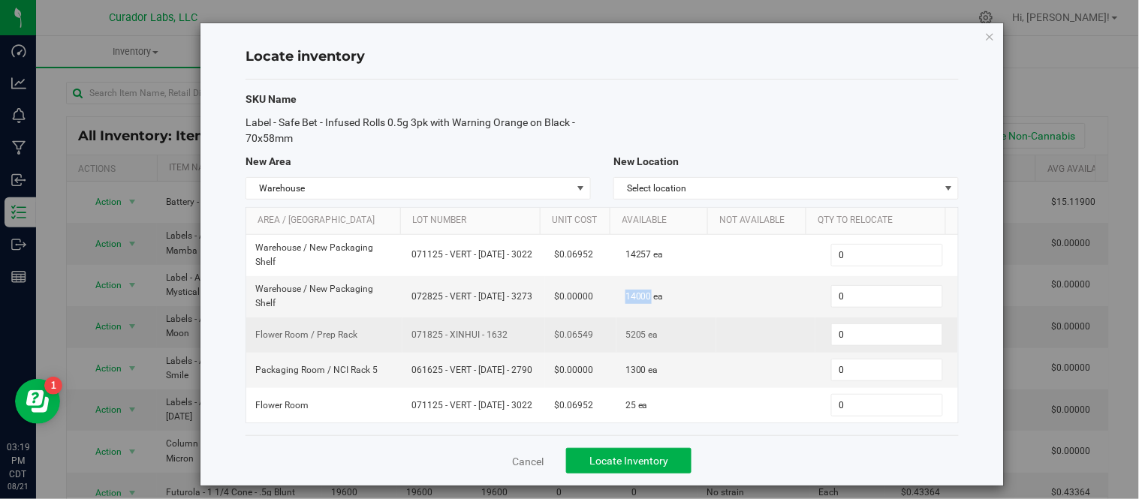
drag, startPoint x: 404, startPoint y: 336, endPoint x: 483, endPoint y: 345, distance: 80.1
click at [483, 345] on td "071825 - XINHUI - 1632" at bounding box center [473, 335] width 143 height 35
drag, startPoint x: 613, startPoint y: 338, endPoint x: 634, endPoint y: 341, distance: 21.2
click at [634, 341] on span "5205 ea" at bounding box center [641, 335] width 33 height 14
drag, startPoint x: 551, startPoint y: 336, endPoint x: 559, endPoint y: 338, distance: 8.6
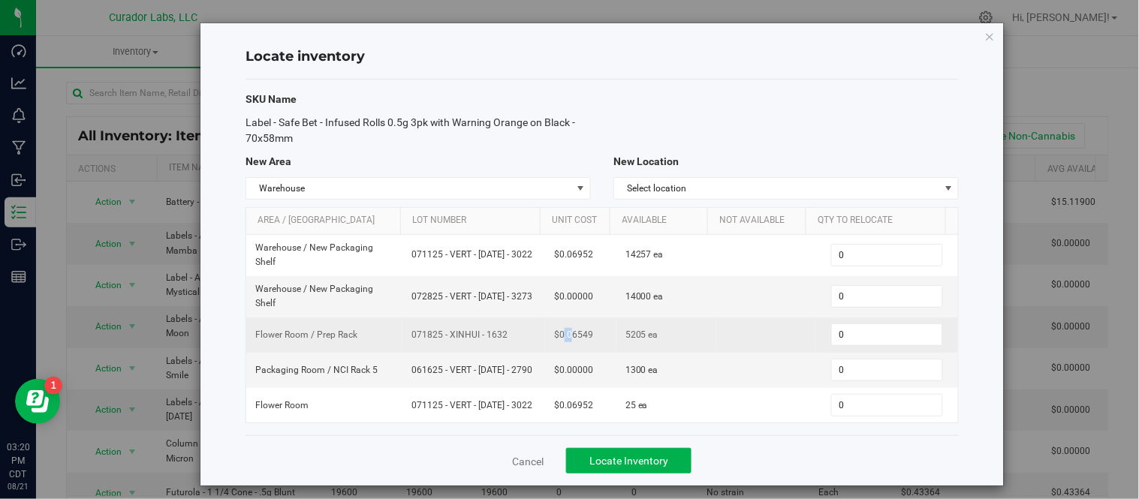
click at [559, 338] on span "$0.06549" at bounding box center [573, 335] width 39 height 14
click at [554, 333] on span "$0.06549" at bounding box center [573, 335] width 39 height 14
drag, startPoint x: 549, startPoint y: 333, endPoint x: 565, endPoint y: 336, distance: 16.8
click at [565, 336] on span "$0.06549" at bounding box center [573, 335] width 39 height 14
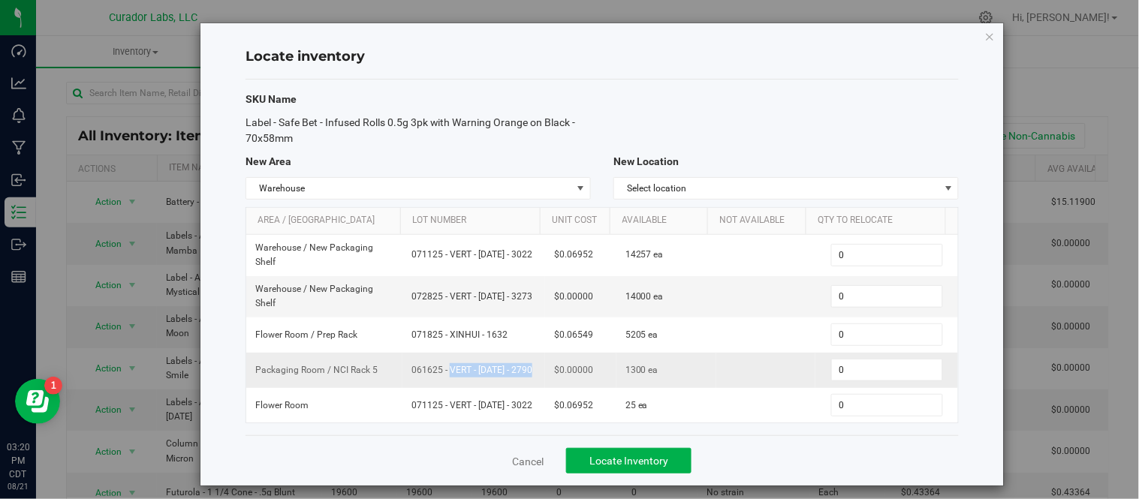
drag, startPoint x: 403, startPoint y: 370, endPoint x: 491, endPoint y: 378, distance: 88.1
click at [491, 378] on td "061625 - VERT - [DATE] - 2790" at bounding box center [473, 370] width 143 height 35
click at [426, 372] on span "061625 - VERT - [DATE] - 2790" at bounding box center [473, 370] width 125 height 14
click at [402, 368] on td "061625 - VERT - [DATE] - 2790" at bounding box center [473, 370] width 143 height 35
drag, startPoint x: 399, startPoint y: 368, endPoint x: 520, endPoint y: 375, distance: 121.1
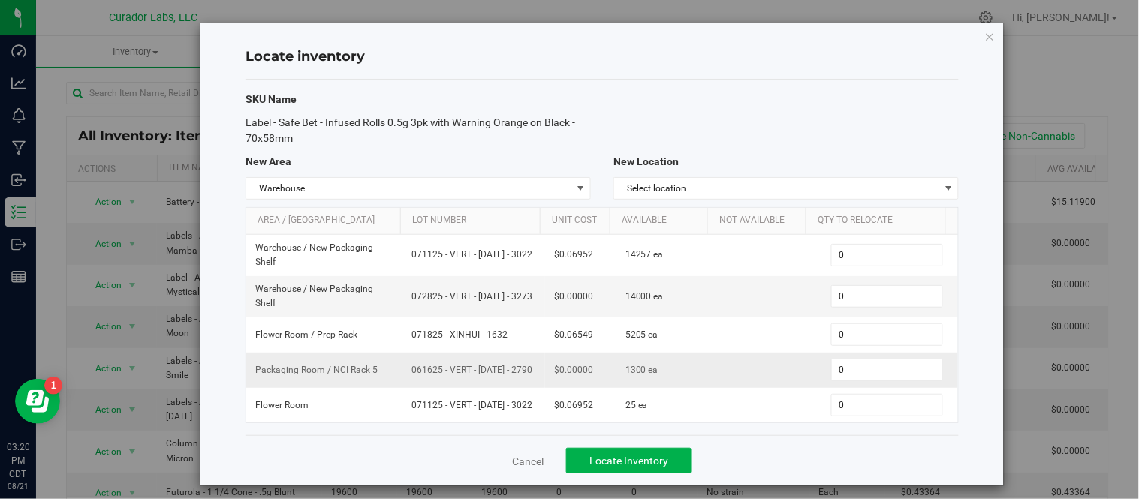
click at [520, 375] on td "061625 - VERT - [DATE] - 2790" at bounding box center [473, 370] width 143 height 35
drag, startPoint x: 612, startPoint y: 374, endPoint x: 633, endPoint y: 378, distance: 21.4
click at [633, 378] on span "1300 ea" at bounding box center [641, 370] width 33 height 14
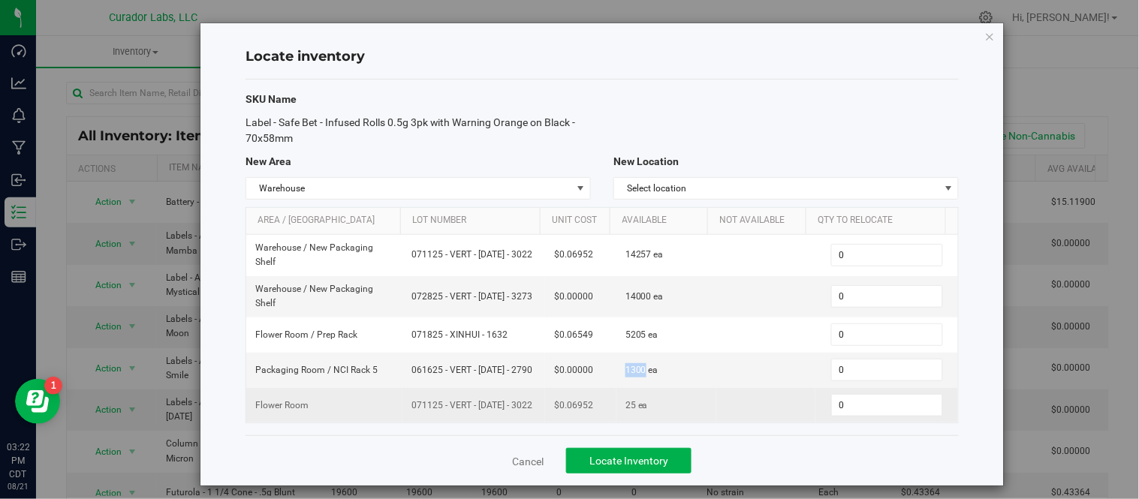
drag, startPoint x: 406, startPoint y: 409, endPoint x: 519, endPoint y: 411, distance: 112.6
click at [519, 411] on span "071125 - VERT - [DATE] - 3022" at bounding box center [473, 406] width 125 height 14
drag, startPoint x: 551, startPoint y: 407, endPoint x: 579, endPoint y: 407, distance: 27.8
click at [579, 407] on span "$0.06952" at bounding box center [573, 406] width 39 height 14
click at [564, 407] on span "$0.06952" at bounding box center [573, 406] width 39 height 14
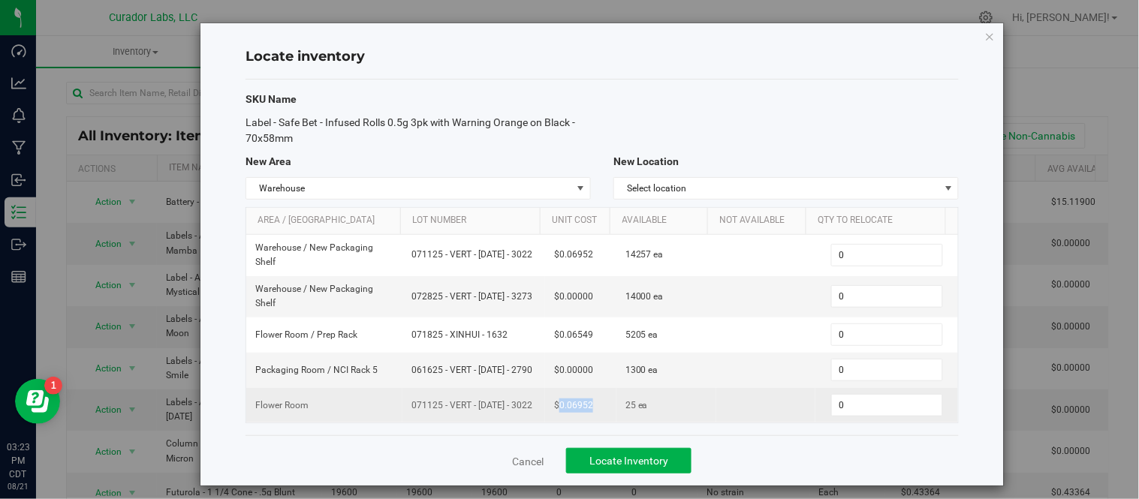
drag, startPoint x: 548, startPoint y: 408, endPoint x: 575, endPoint y: 408, distance: 27.0
click at [580, 408] on span "$0.06952" at bounding box center [573, 406] width 39 height 14
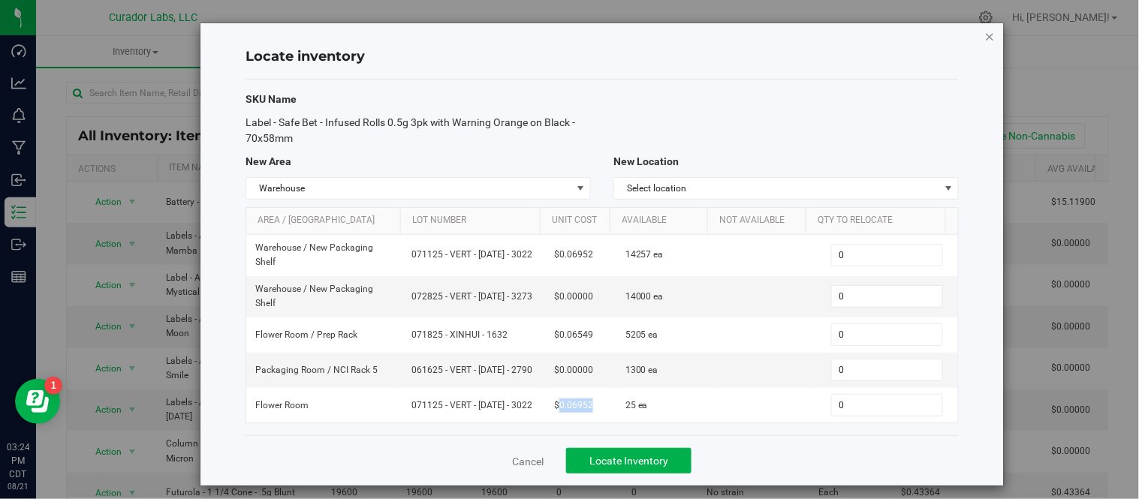
click at [985, 41] on icon "button" at bounding box center [990, 36] width 11 height 18
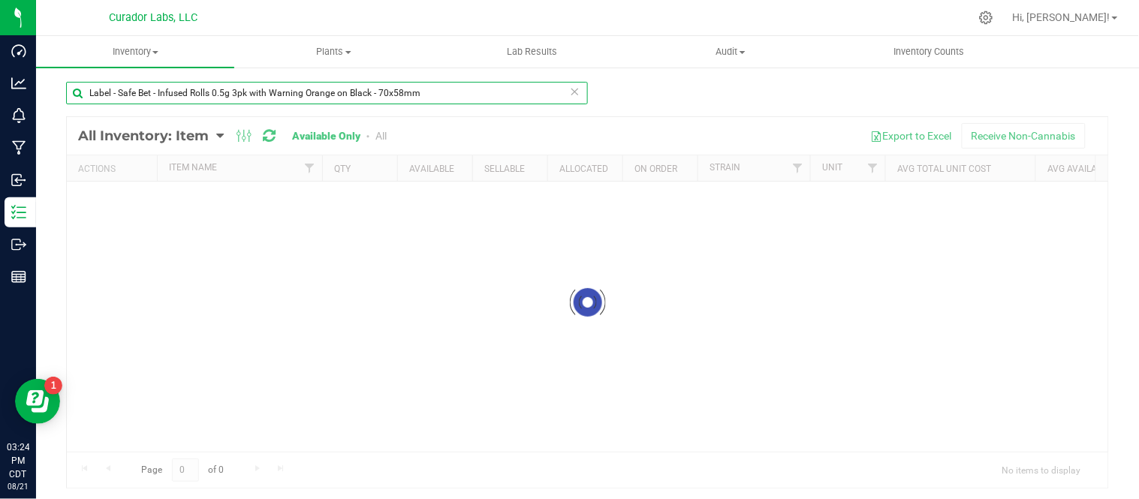
click at [576, 87] on input "Label - Safe Bet - Infused Rolls 0.5g 3pk with Warning Orange on Black - 70x58mm" at bounding box center [327, 93] width 522 height 23
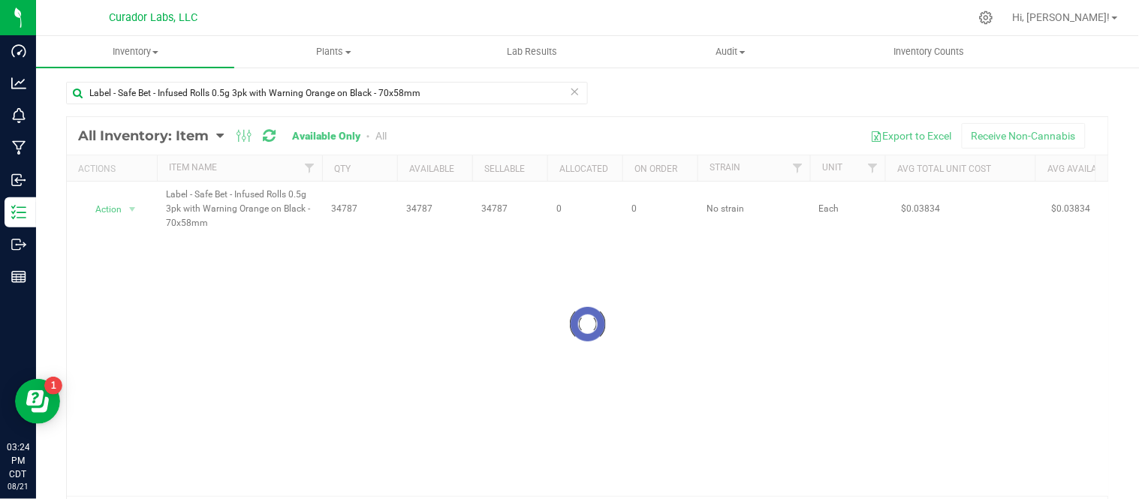
click at [573, 89] on icon at bounding box center [575, 91] width 11 height 18
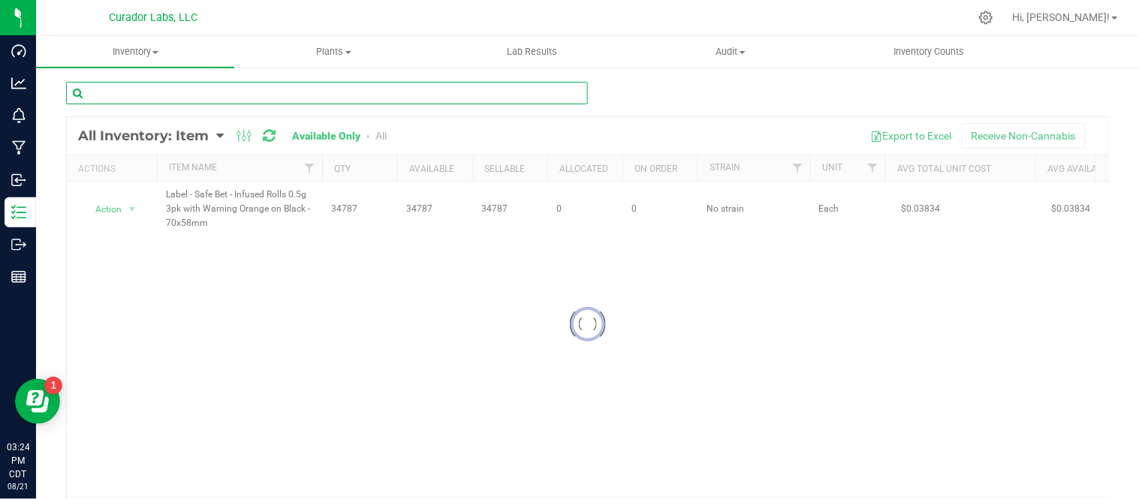
click at [484, 87] on input "text" at bounding box center [327, 93] width 522 height 23
paste input "Label - Safe Bet - Vape Cart with QR THC M Diamond Brown - 2.2x2"
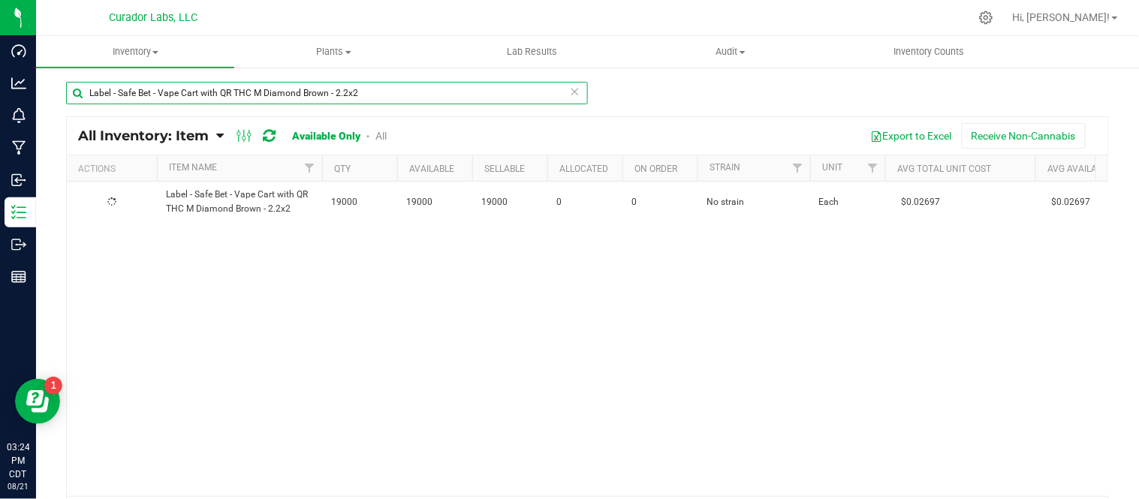
type input "Label - Safe Bet - Vape Cart with QR THC M Diamond Brown - 2.2x2"
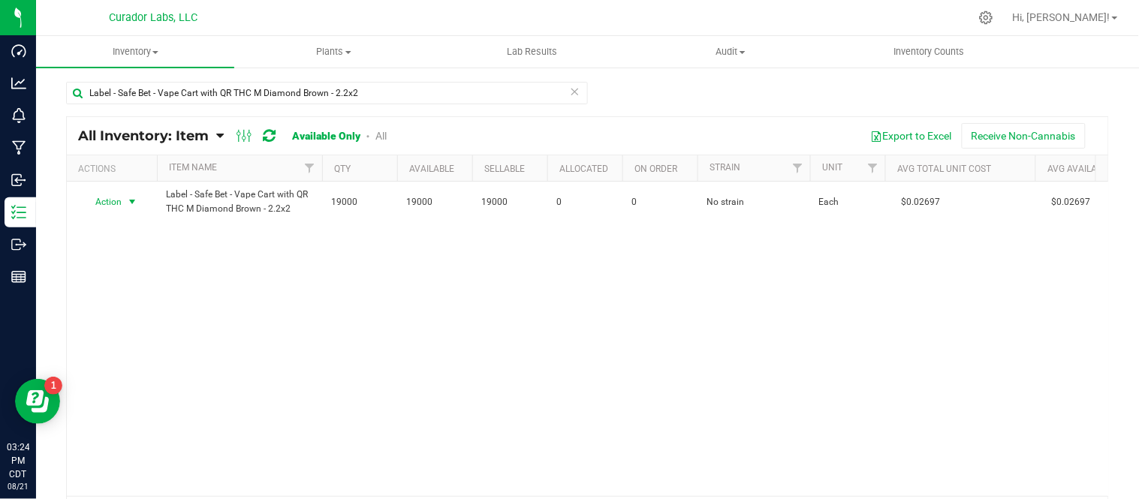
click at [135, 204] on span "select" at bounding box center [132, 202] width 12 height 12
click at [126, 294] on li "Locate inventory" at bounding box center [131, 294] width 96 height 23
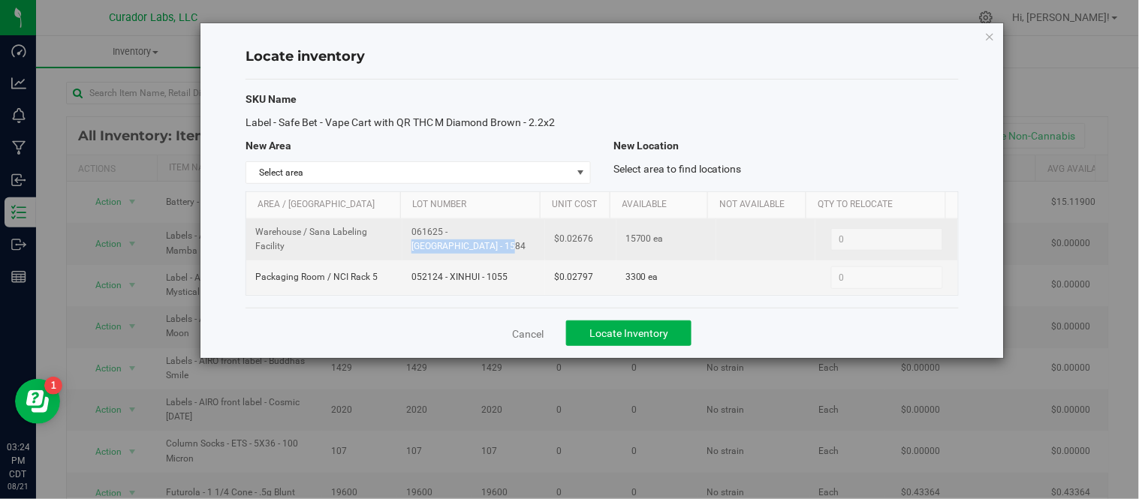
drag, startPoint x: 406, startPoint y: 245, endPoint x: 504, endPoint y: 246, distance: 98.4
click at [504, 246] on td "061625 - [GEOGRAPHIC_DATA] - 1584" at bounding box center [473, 239] width 143 height 41
click at [558, 242] on span "$0.02676" at bounding box center [573, 239] width 39 height 14
drag, startPoint x: 554, startPoint y: 239, endPoint x: 580, endPoint y: 245, distance: 26.2
click at [590, 244] on td "$0.02676" at bounding box center [580, 239] width 71 height 41
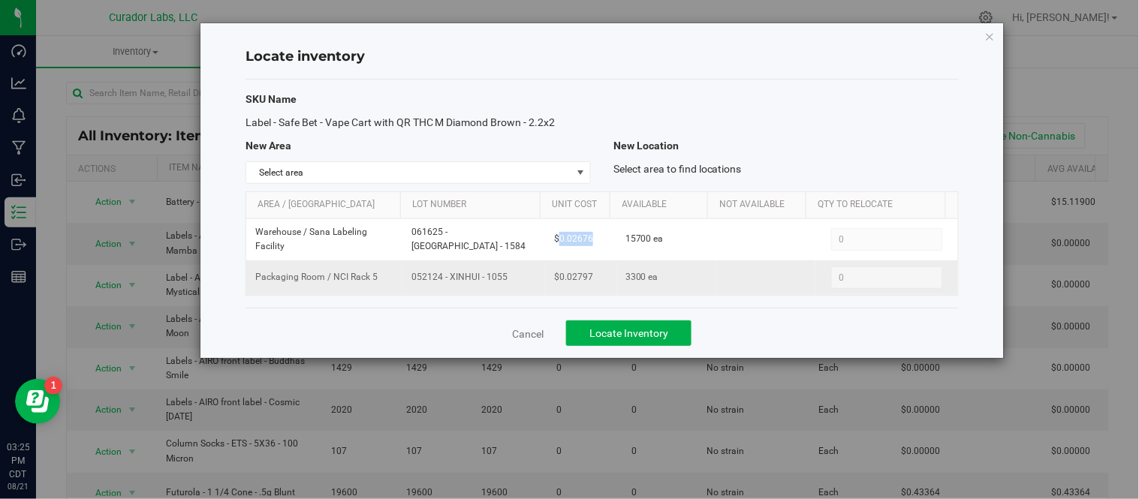
drag, startPoint x: 417, startPoint y: 281, endPoint x: 488, endPoint y: 288, distance: 70.9
click at [488, 288] on td "052124 - XINHUI - 1055" at bounding box center [473, 277] width 143 height 35
drag, startPoint x: 556, startPoint y: 276, endPoint x: 603, endPoint y: 288, distance: 48.6
click at [603, 288] on td "$0.02797" at bounding box center [580, 277] width 71 height 35
click at [988, 31] on icon "button" at bounding box center [990, 36] width 11 height 18
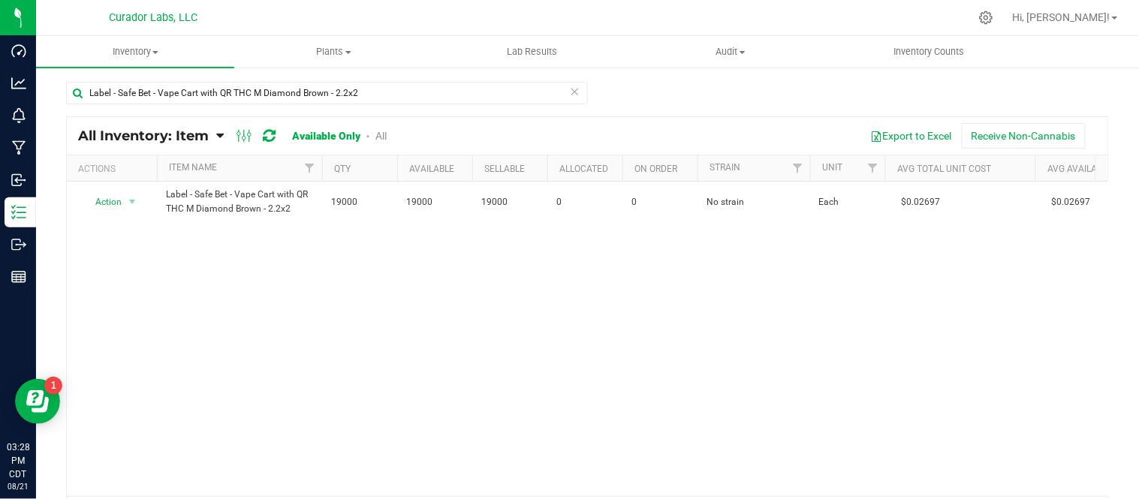
click at [570, 92] on icon at bounding box center [575, 91] width 11 height 18
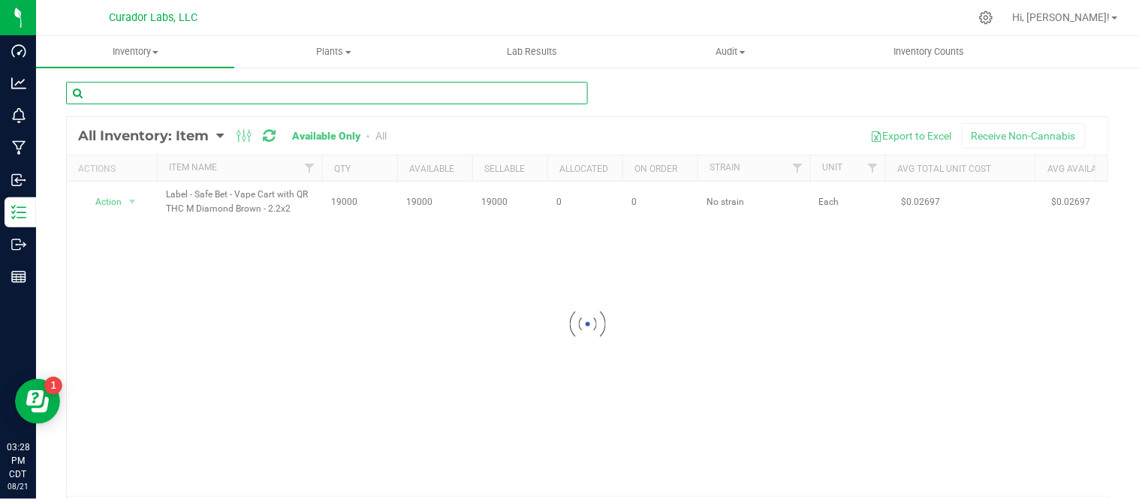
click at [477, 94] on input "text" at bounding box center [327, 93] width 522 height 23
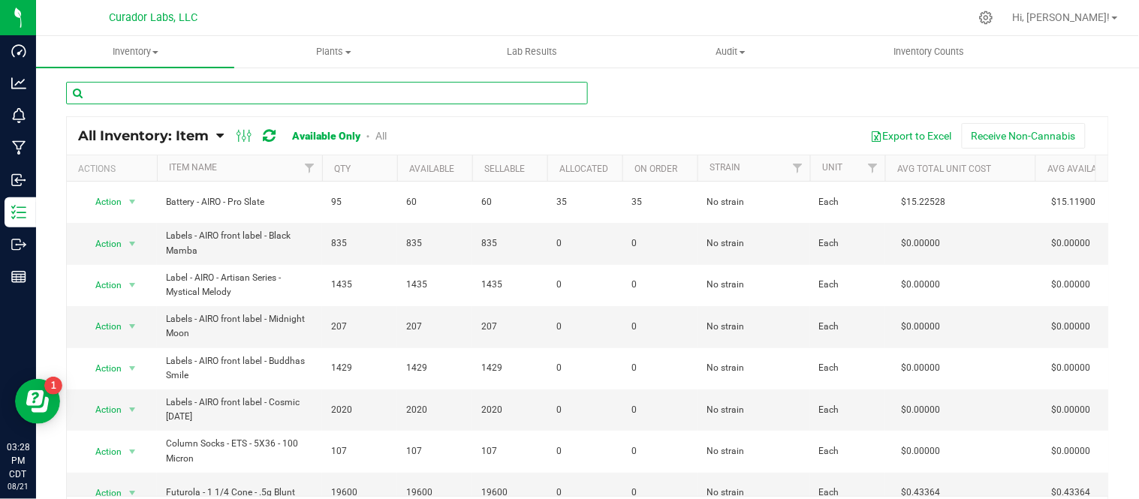
paste input "Label - SafeBet FECO 1G QR THC M Diamond Black 2x3.5"
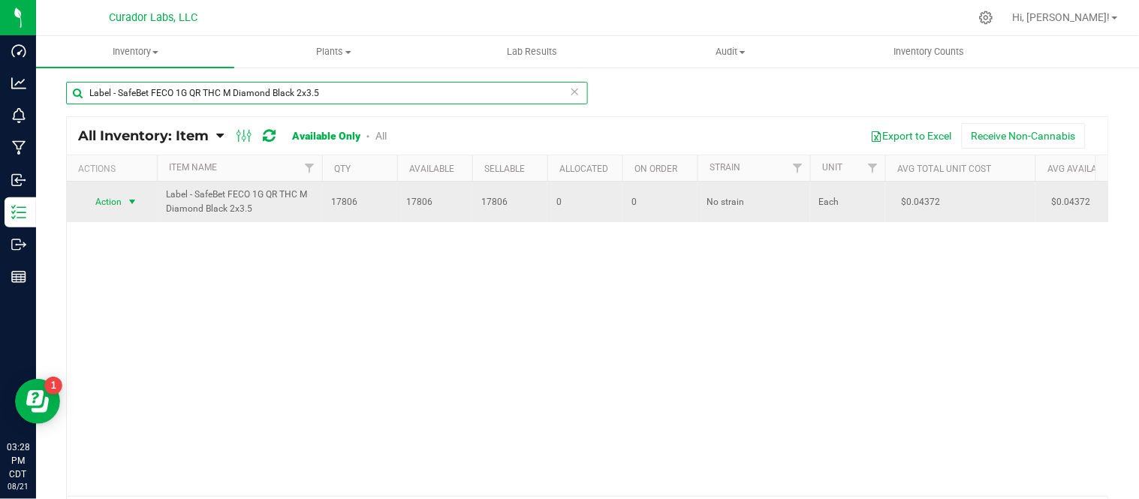
type input "Label - SafeBet FECO 1G QR THC M Diamond Black 2x3.5"
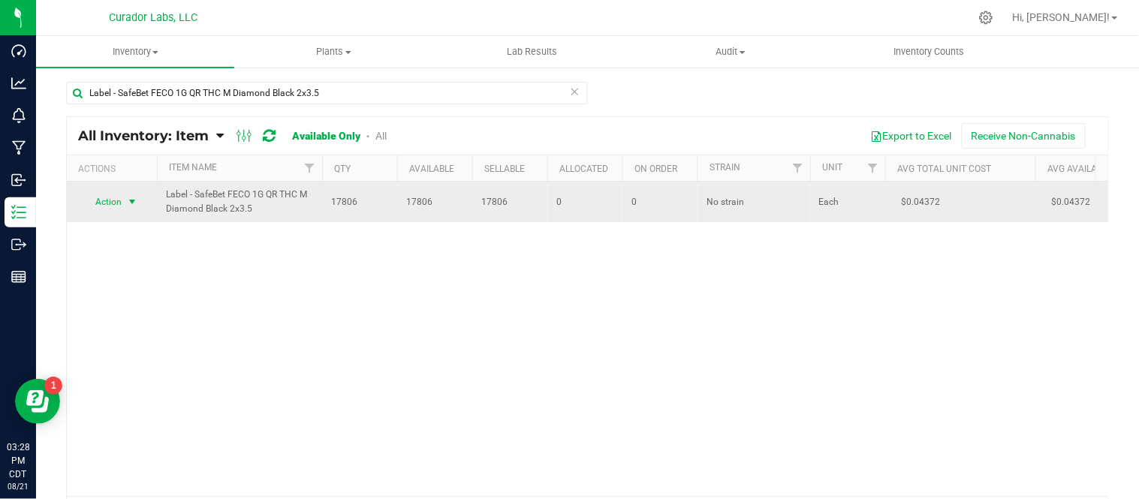
click at [123, 201] on span "select" at bounding box center [132, 201] width 19 height 21
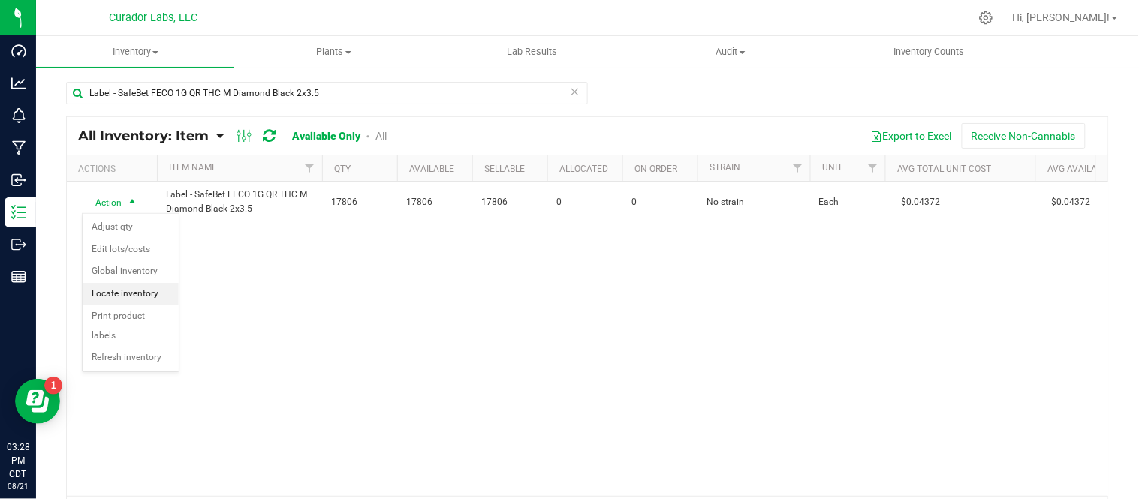
click at [138, 299] on li "Locate inventory" at bounding box center [131, 294] width 96 height 23
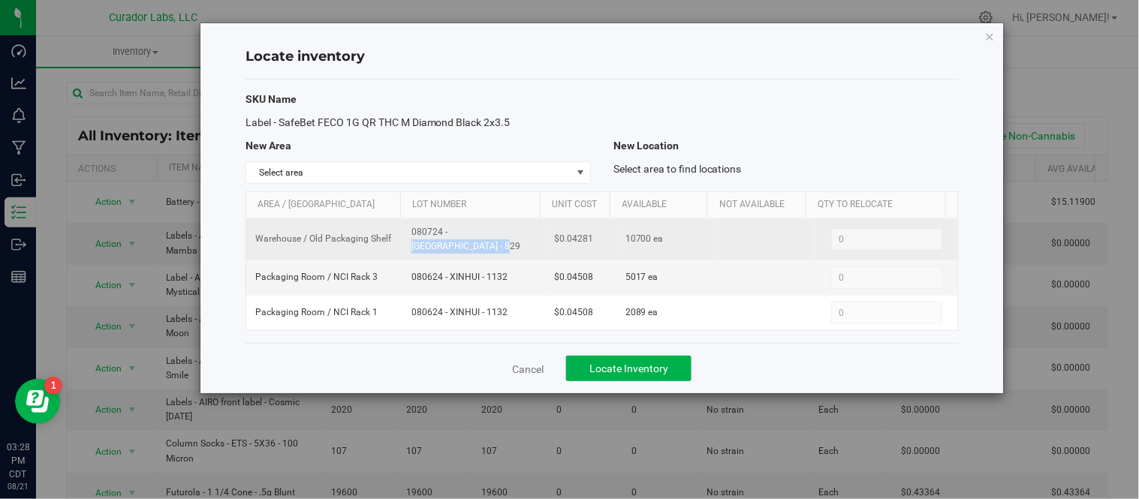
drag, startPoint x: 410, startPoint y: 236, endPoint x: 501, endPoint y: 239, distance: 91.6
click at [501, 239] on span "080724 - [GEOGRAPHIC_DATA] - 829" at bounding box center [473, 239] width 125 height 29
drag, startPoint x: 619, startPoint y: 236, endPoint x: 643, endPoint y: 242, distance: 24.8
click at [643, 242] on span "10700 ea" at bounding box center [644, 239] width 38 height 14
drag, startPoint x: 552, startPoint y: 239, endPoint x: 589, endPoint y: 242, distance: 37.7
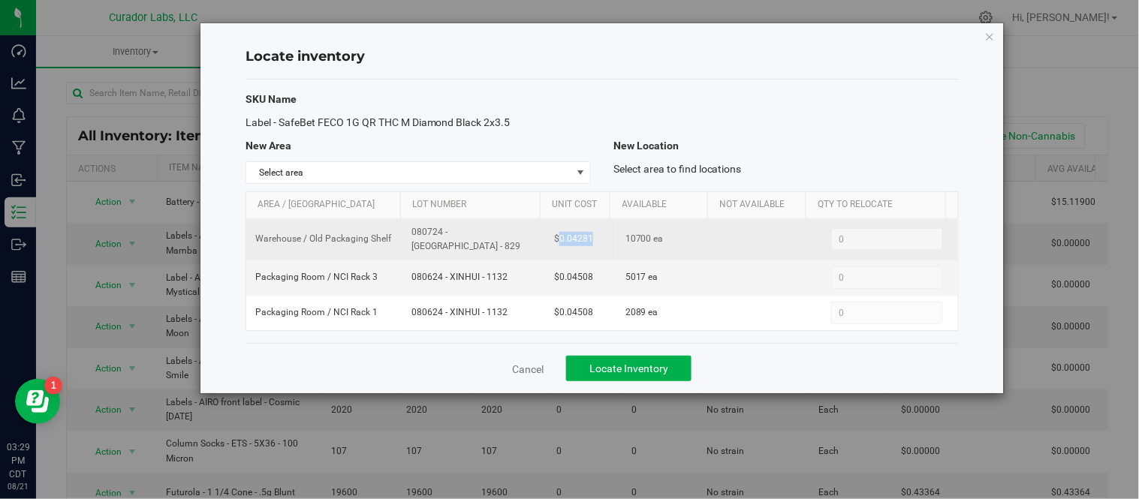
click at [589, 242] on td "$0.04281" at bounding box center [580, 239] width 71 height 41
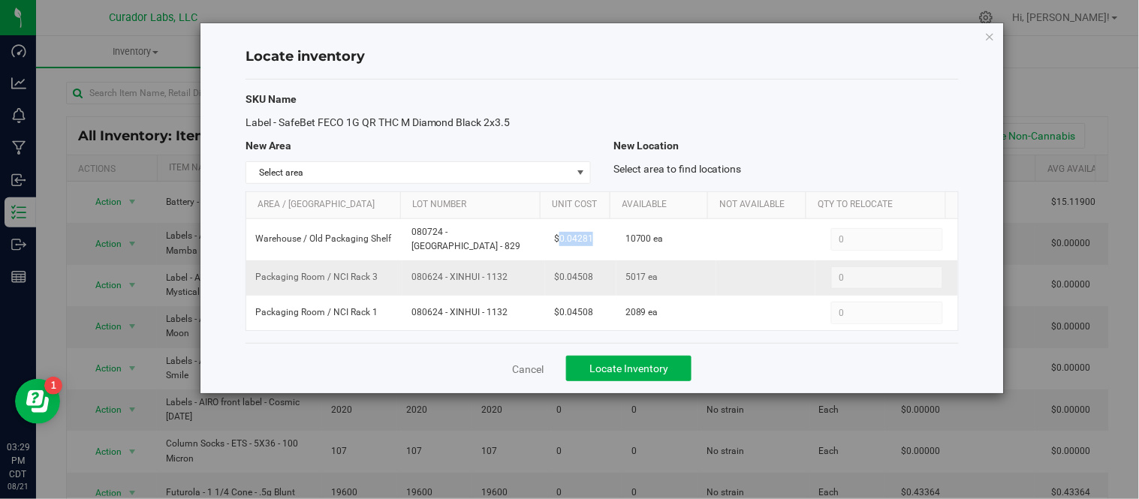
drag, startPoint x: 408, startPoint y: 273, endPoint x: 489, endPoint y: 286, distance: 82.1
click at [489, 286] on td "080624 - XINHUI - 1132" at bounding box center [473, 277] width 143 height 35
drag, startPoint x: 553, startPoint y: 272, endPoint x: 601, endPoint y: 272, distance: 47.3
click at [601, 272] on td "$0.04508" at bounding box center [580, 277] width 71 height 35
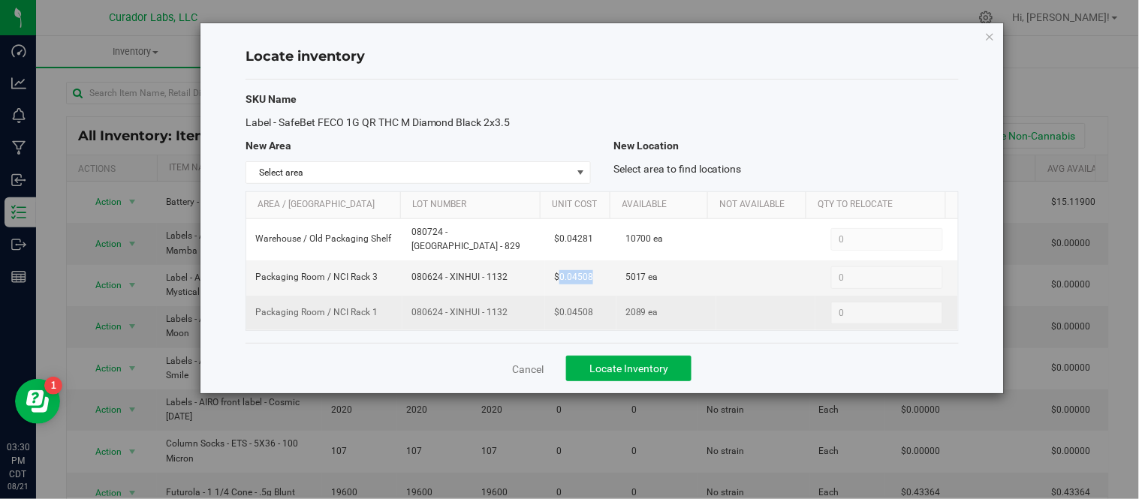
drag, startPoint x: 408, startPoint y: 306, endPoint x: 481, endPoint y: 316, distance: 74.2
click at [481, 316] on td "080624 - XINHUI - 1132" at bounding box center [473, 313] width 143 height 35
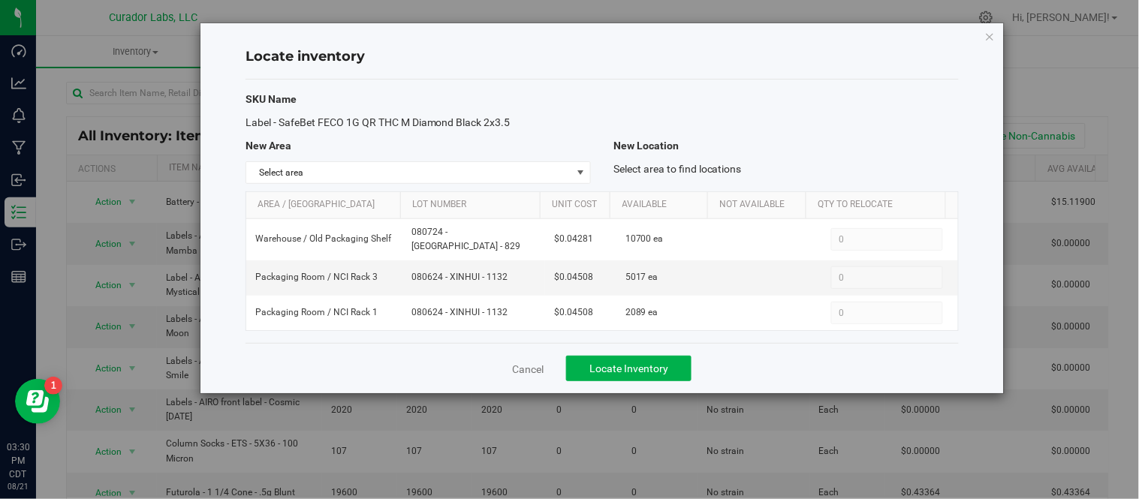
click at [462, 343] on div "Cancel Locate Inventory" at bounding box center [601, 368] width 713 height 50
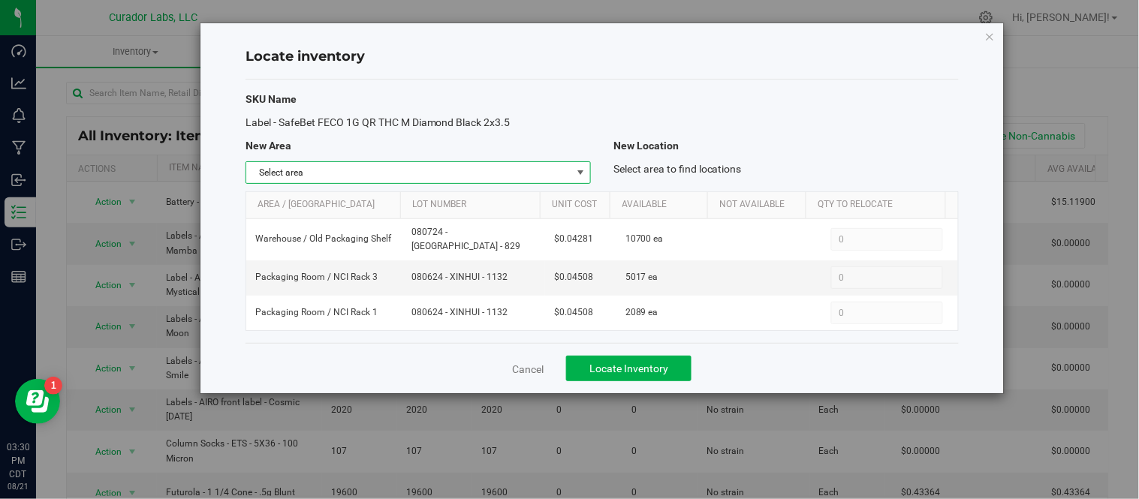
click at [582, 174] on span "select" at bounding box center [580, 173] width 12 height 12
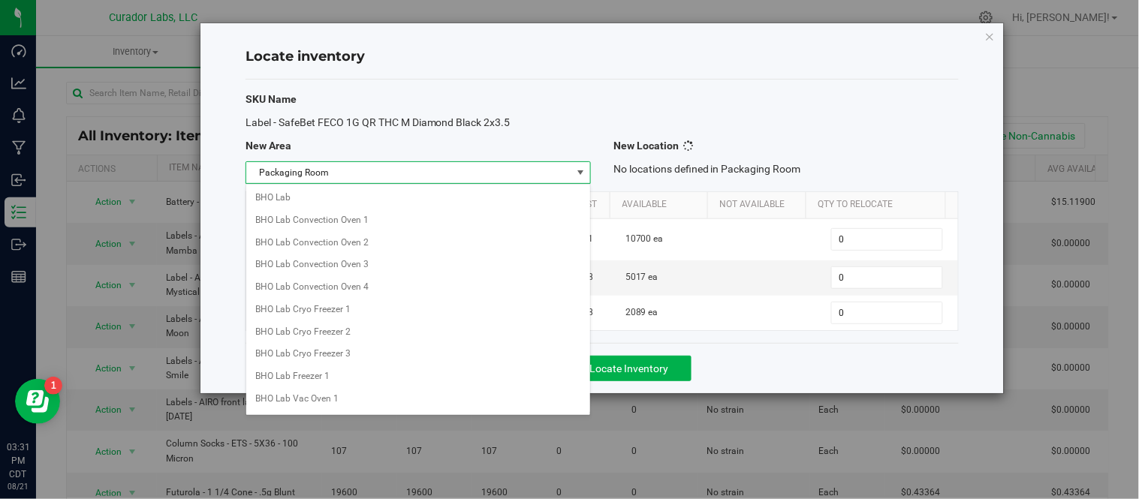
scroll to position [650, 0]
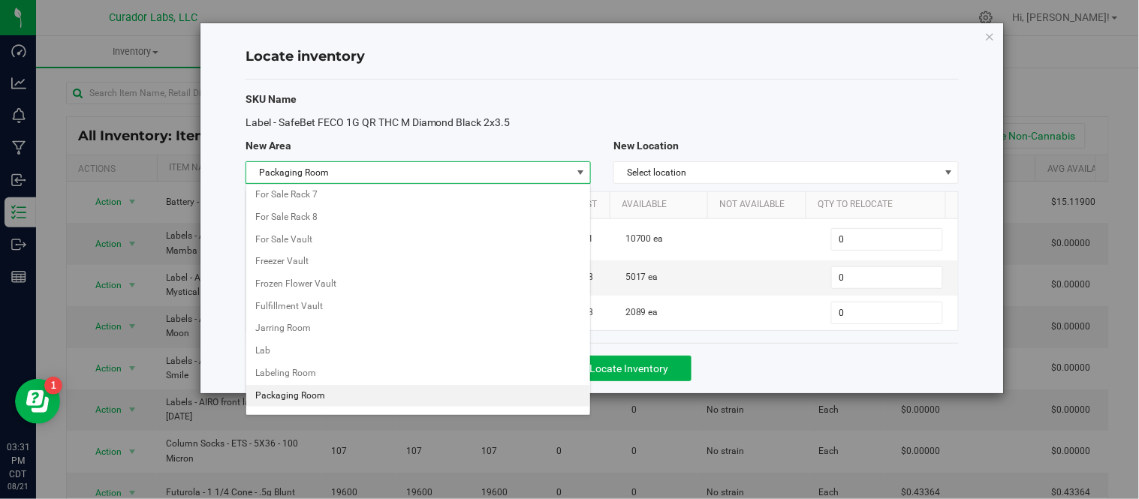
click at [394, 398] on li "Packaging Room" at bounding box center [418, 396] width 344 height 23
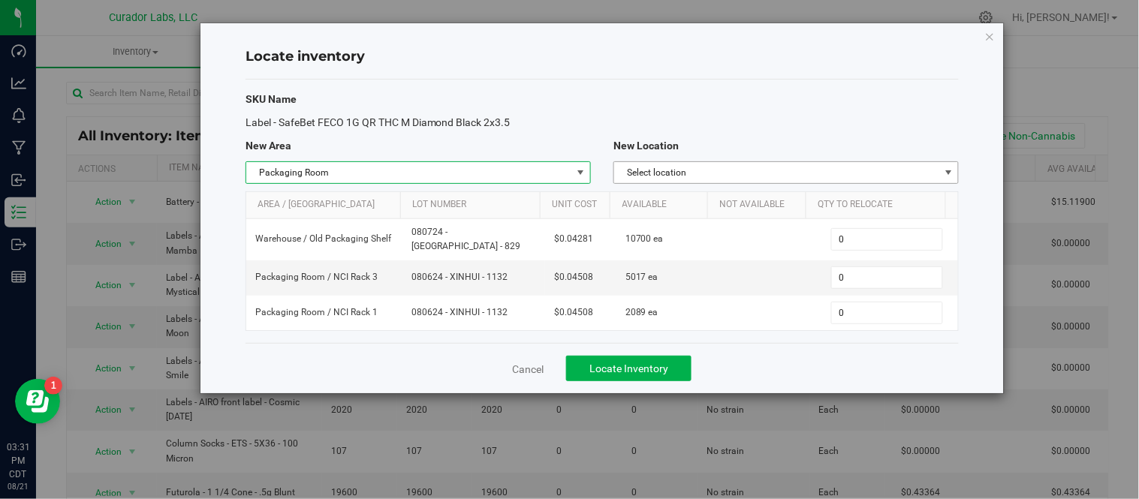
click at [793, 176] on span "Select location" at bounding box center [776, 172] width 325 height 21
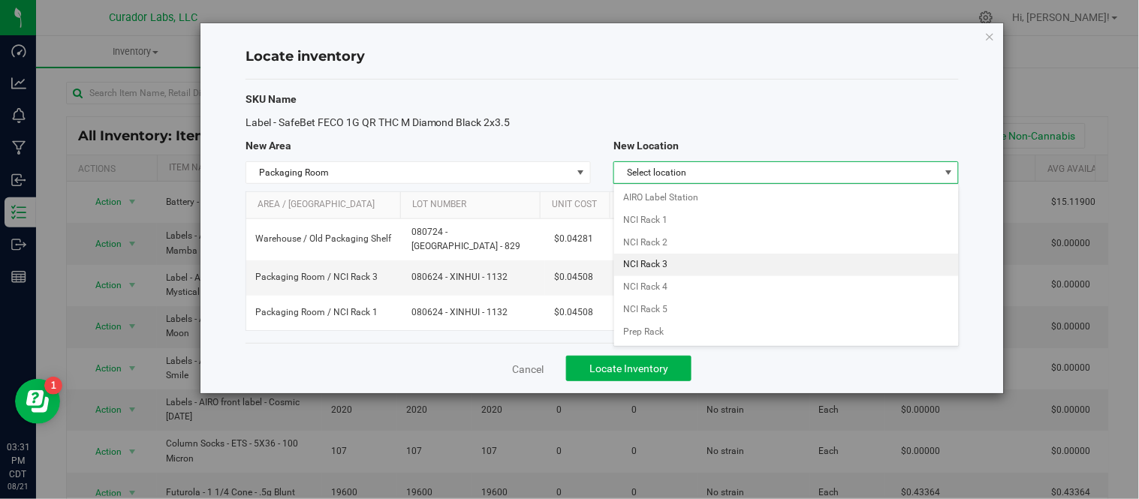
click at [689, 268] on li "NCI Rack 3" at bounding box center [786, 265] width 344 height 23
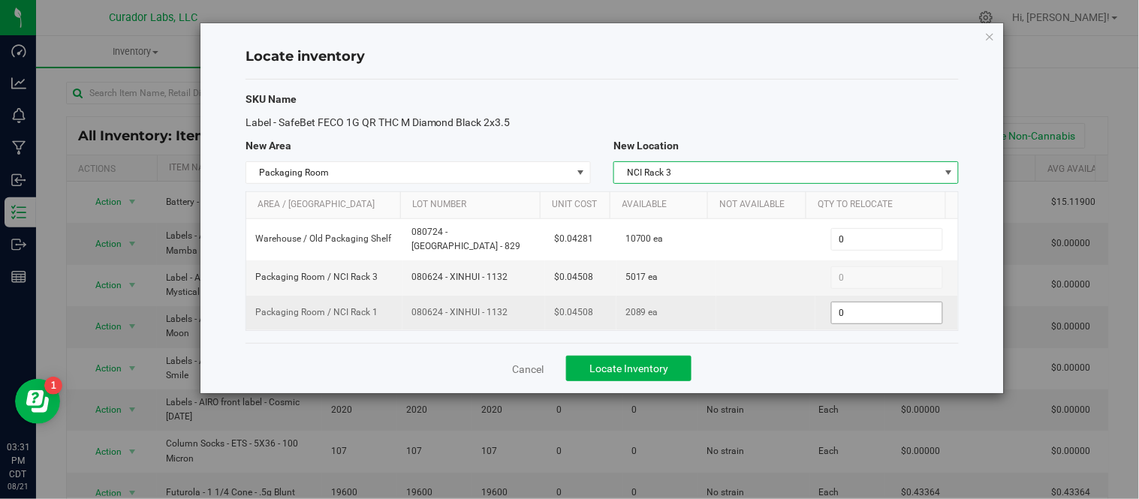
click at [866, 302] on span "0 0" at bounding box center [887, 313] width 112 height 23
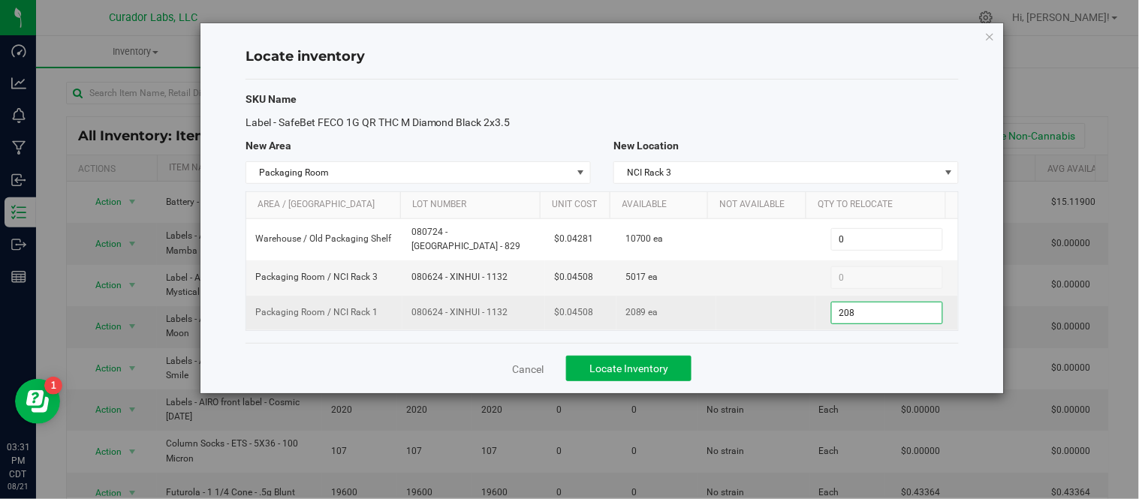
type input "2089"
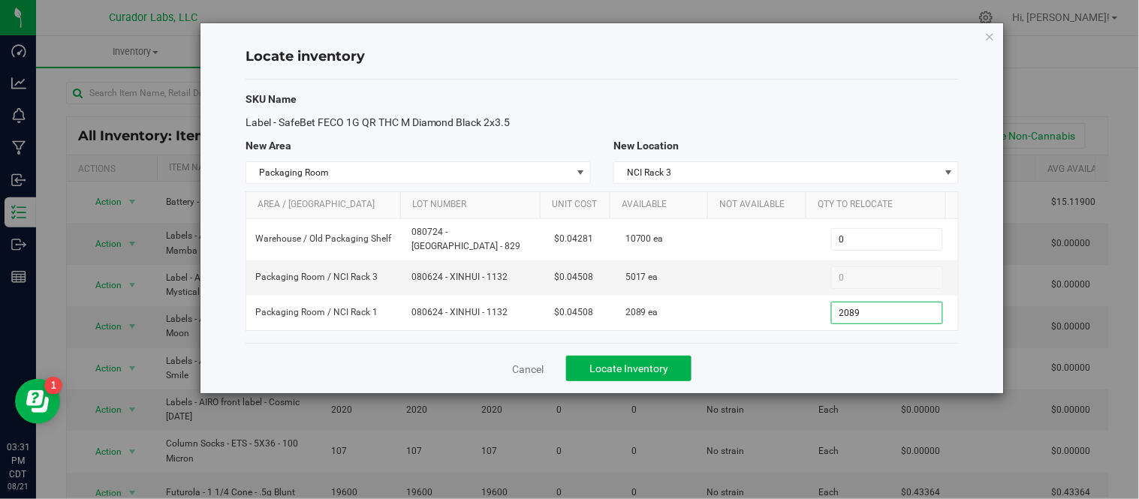
type input "2,089"
click at [769, 377] on div "Cancel Locate Inventory" at bounding box center [601, 368] width 713 height 50
click at [665, 368] on span "Locate Inventory" at bounding box center [628, 369] width 79 height 12
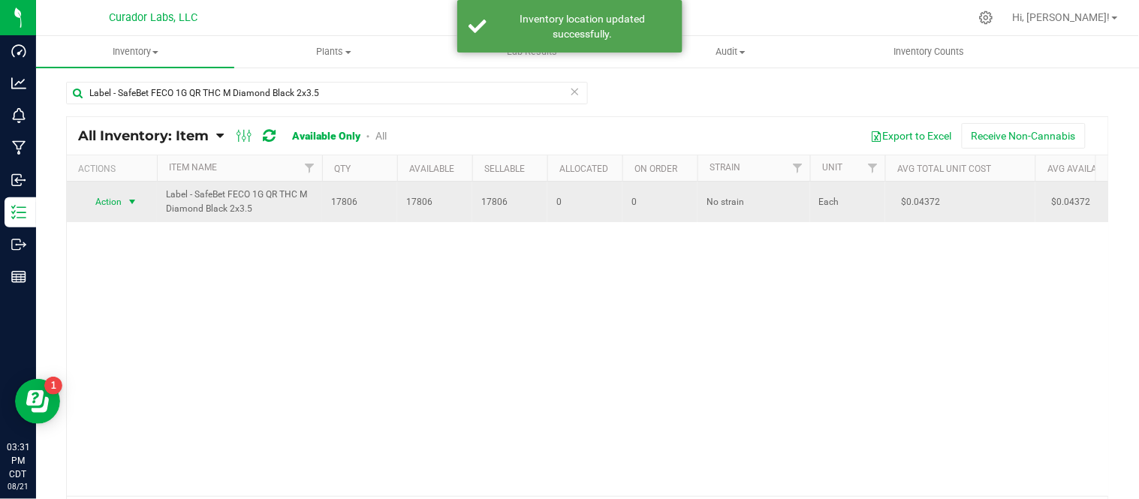
click at [129, 208] on span "select" at bounding box center [132, 201] width 19 height 21
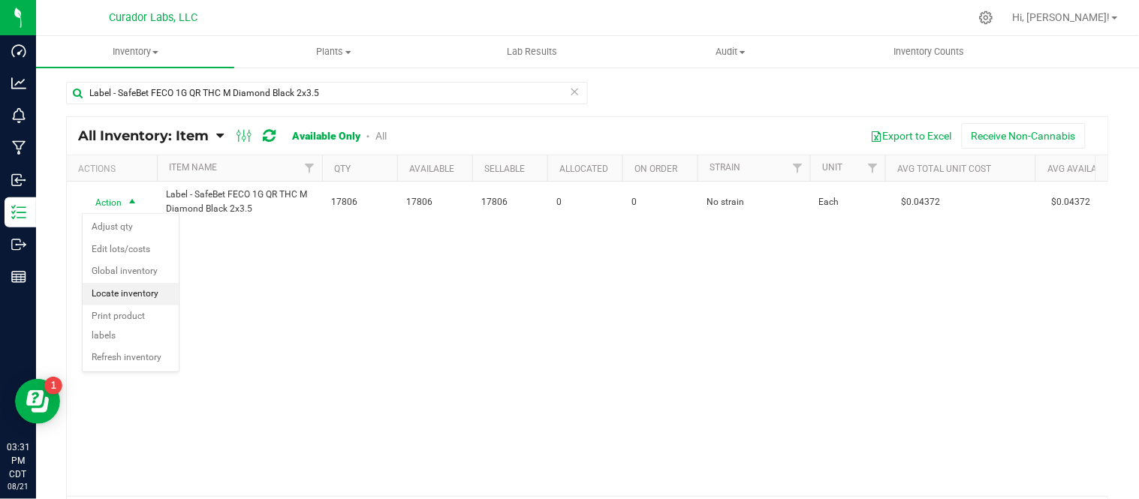
click at [144, 293] on li "Locate inventory" at bounding box center [131, 294] width 96 height 23
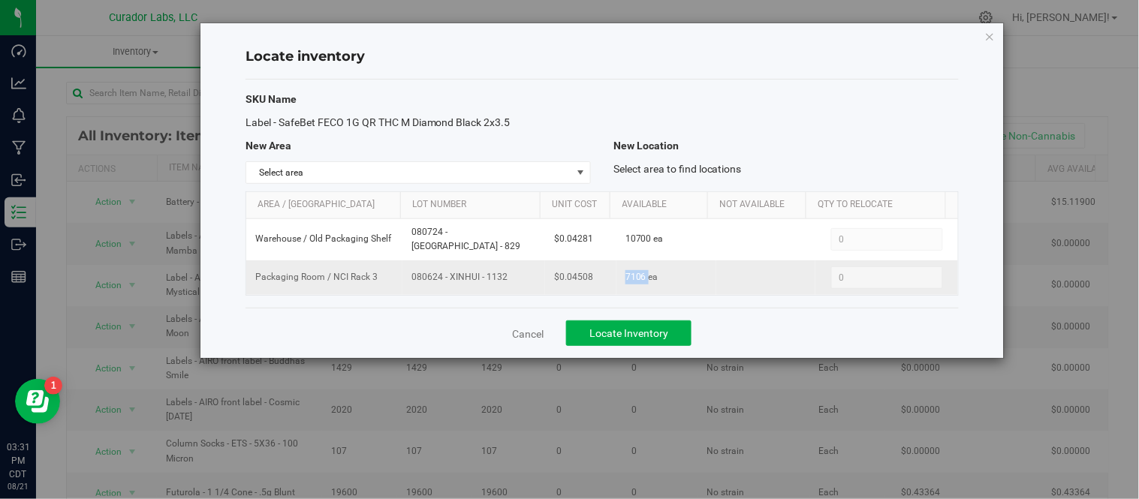
drag, startPoint x: 629, startPoint y: 275, endPoint x: 643, endPoint y: 275, distance: 13.5
click at [643, 275] on td "7106 ea" at bounding box center [666, 277] width 100 height 35
